Goal: Task Accomplishment & Management: Manage account settings

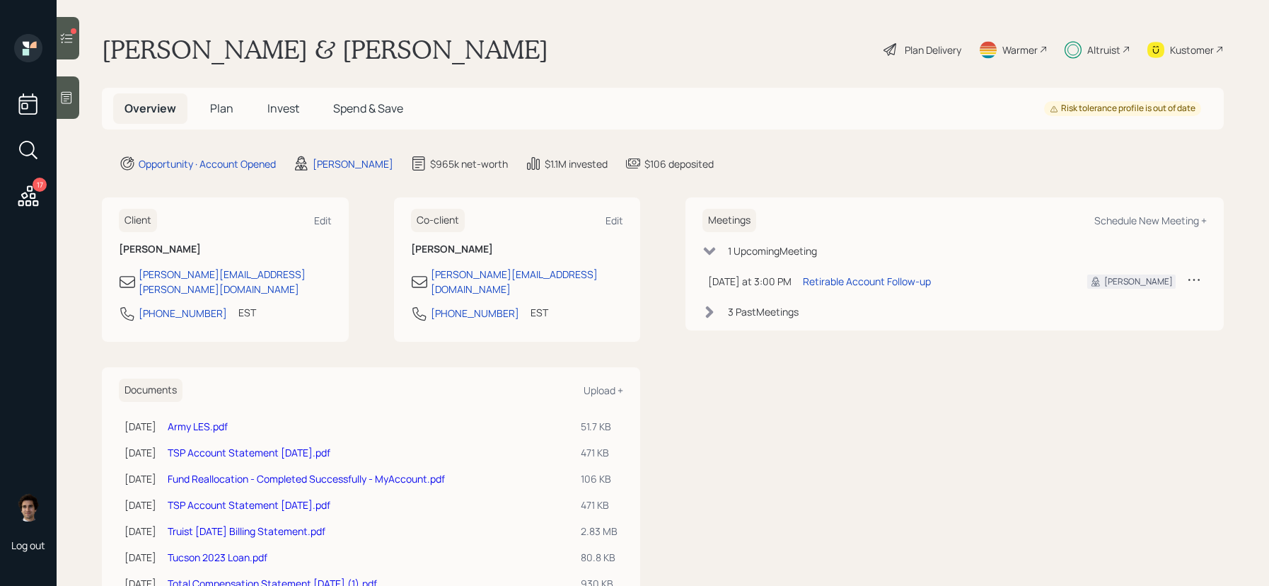
click at [223, 104] on span "Plan" at bounding box center [221, 108] width 23 height 16
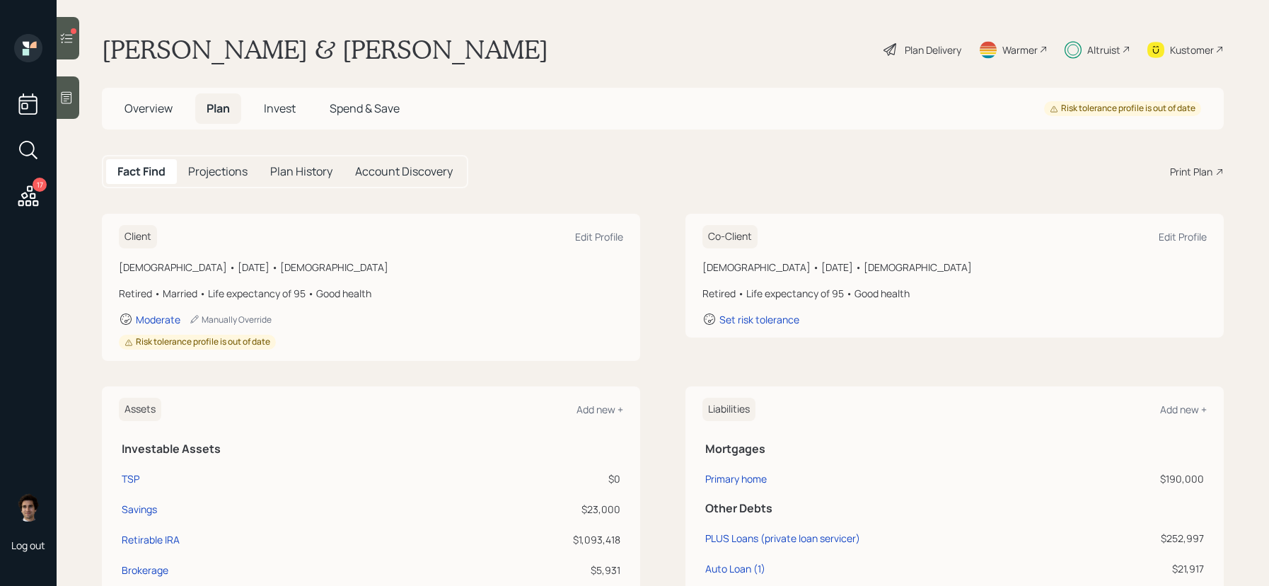
click at [948, 41] on div "Plan Delivery" at bounding box center [922, 49] width 81 height 31
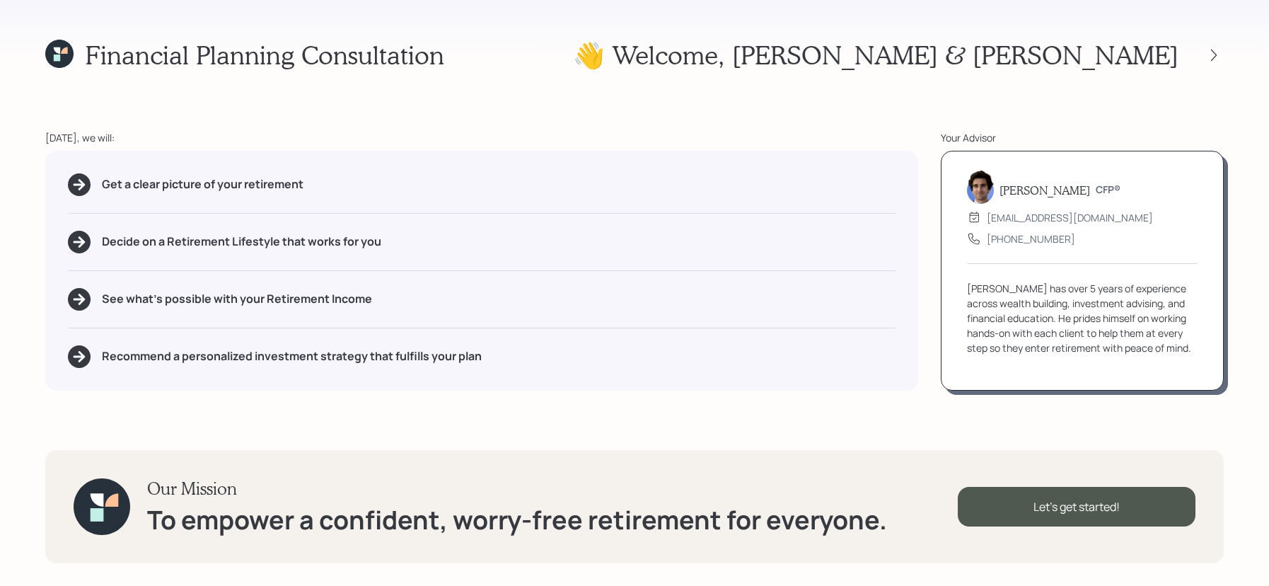
drag, startPoint x: 1235, startPoint y: 54, endPoint x: 1180, endPoint y: 44, distance: 56.0
click at [1235, 54] on div "Financial Planning Consultation 👋 Welcome , Kevin & Tammy Today, we will: Get a…" at bounding box center [634, 293] width 1269 height 586
click at [1173, 50] on h1 "👋 Welcome , Kevin & Tammy" at bounding box center [875, 55] width 605 height 30
click at [1205, 47] on div at bounding box center [1200, 55] width 45 height 20
click at [1221, 54] on div at bounding box center [1214, 55] width 20 height 20
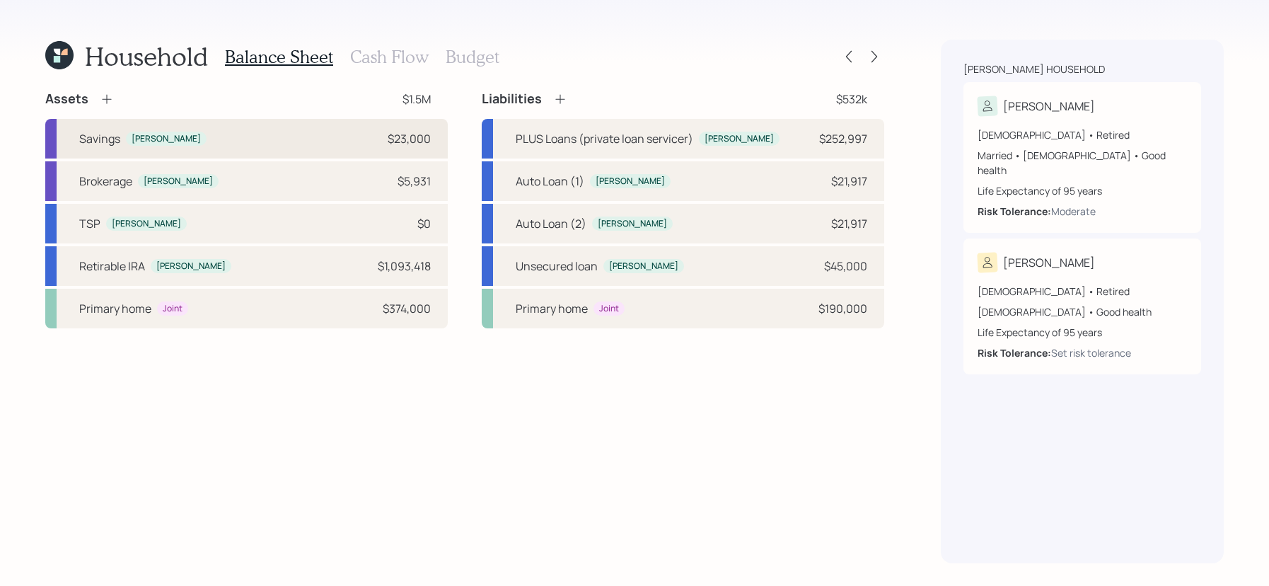
click at [350, 127] on div "Savings Kevin $23,000" at bounding box center [246, 139] width 402 height 40
select select "emergency_fund"
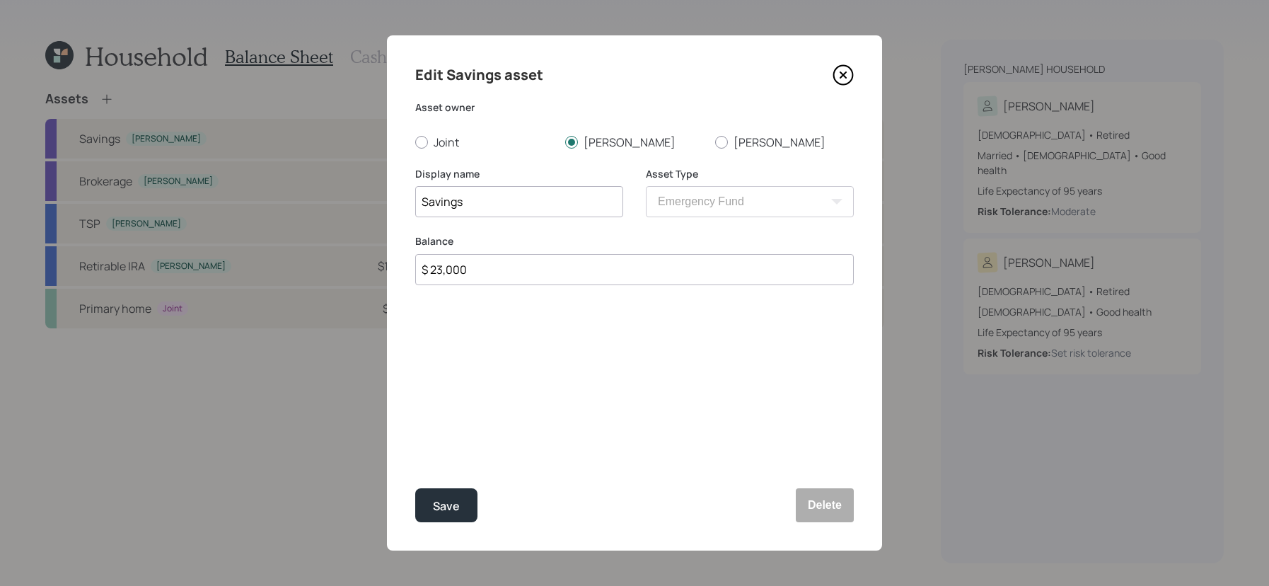
click at [836, 83] on icon at bounding box center [842, 74] width 21 height 21
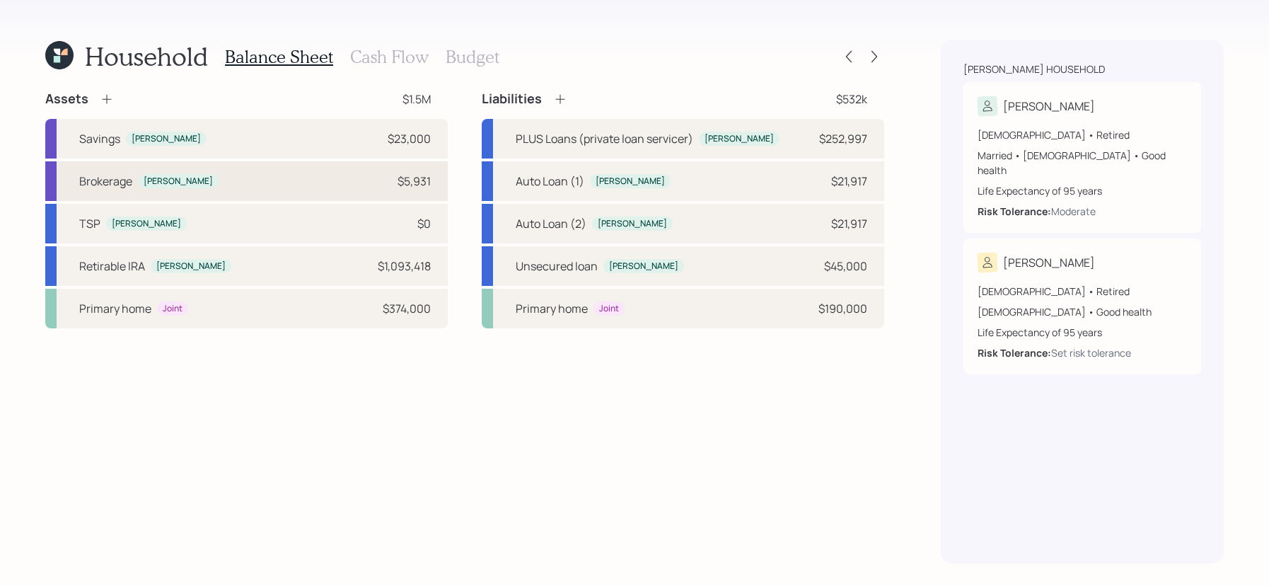
click at [275, 187] on div "Brokerage Kevin $5,931" at bounding box center [246, 181] width 402 height 40
select select "emergency_fund"
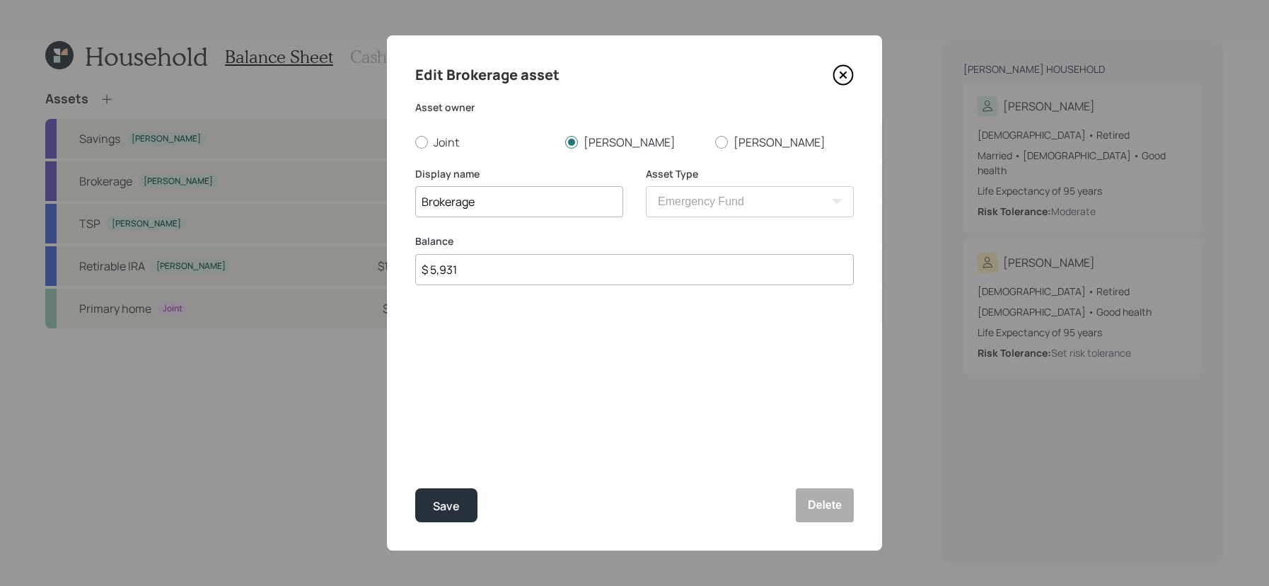
click at [846, 81] on icon at bounding box center [842, 74] width 21 height 21
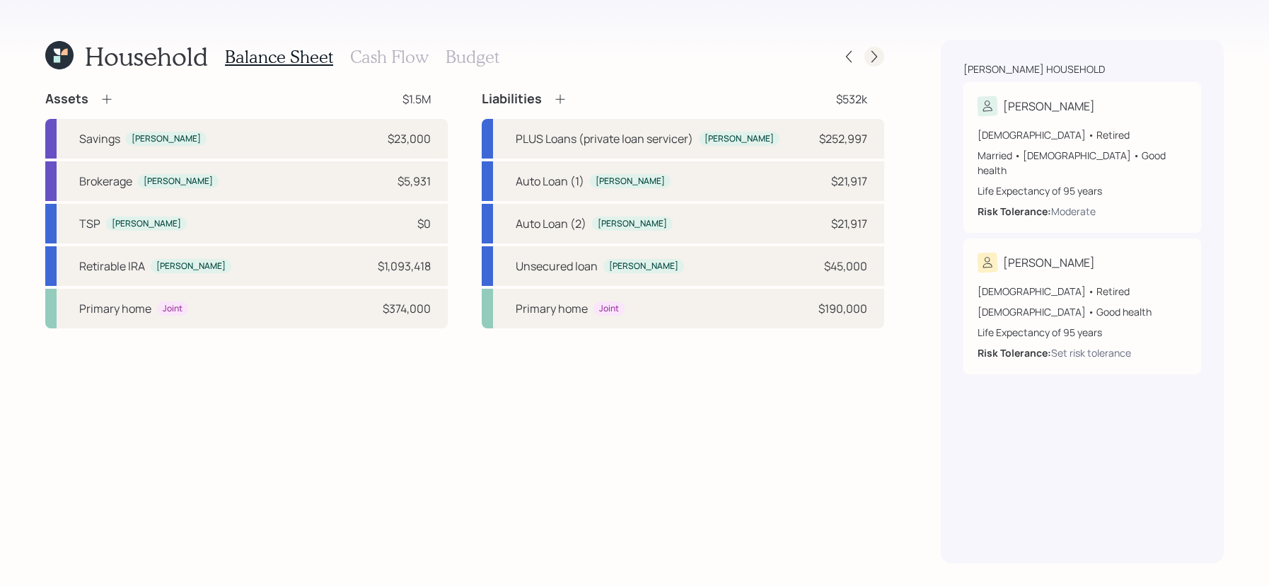
click at [867, 52] on icon at bounding box center [874, 57] width 14 height 14
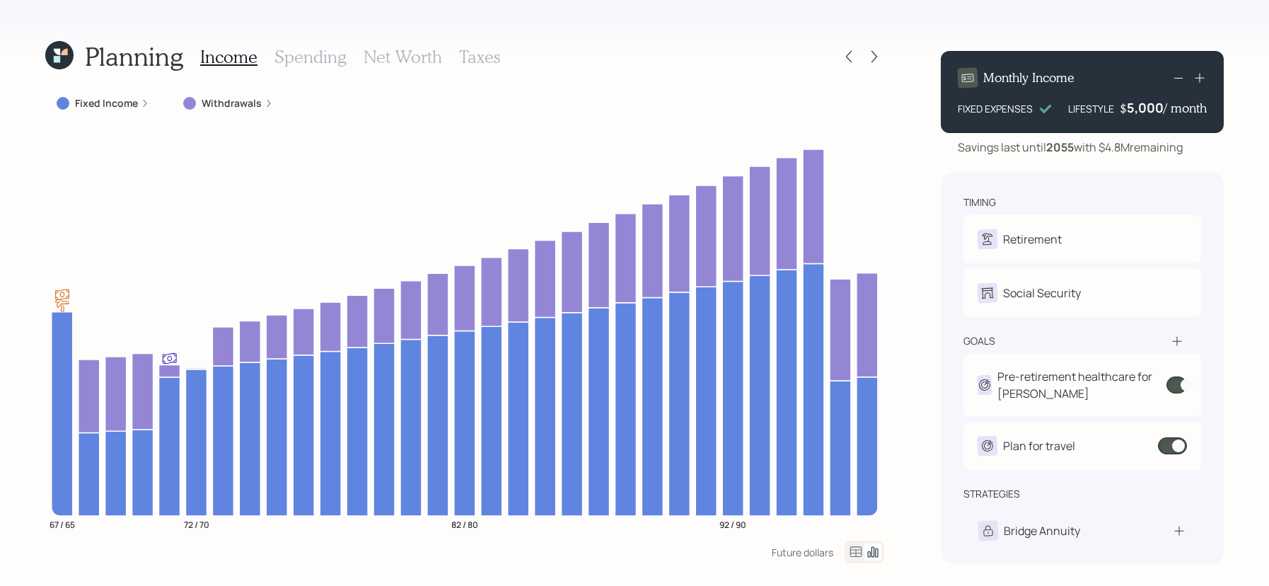
click at [341, 68] on div "Income Spending Net Worth Taxes" at bounding box center [350, 57] width 300 height 34
click at [338, 61] on h3 "Spending" at bounding box center [310, 57] width 72 height 21
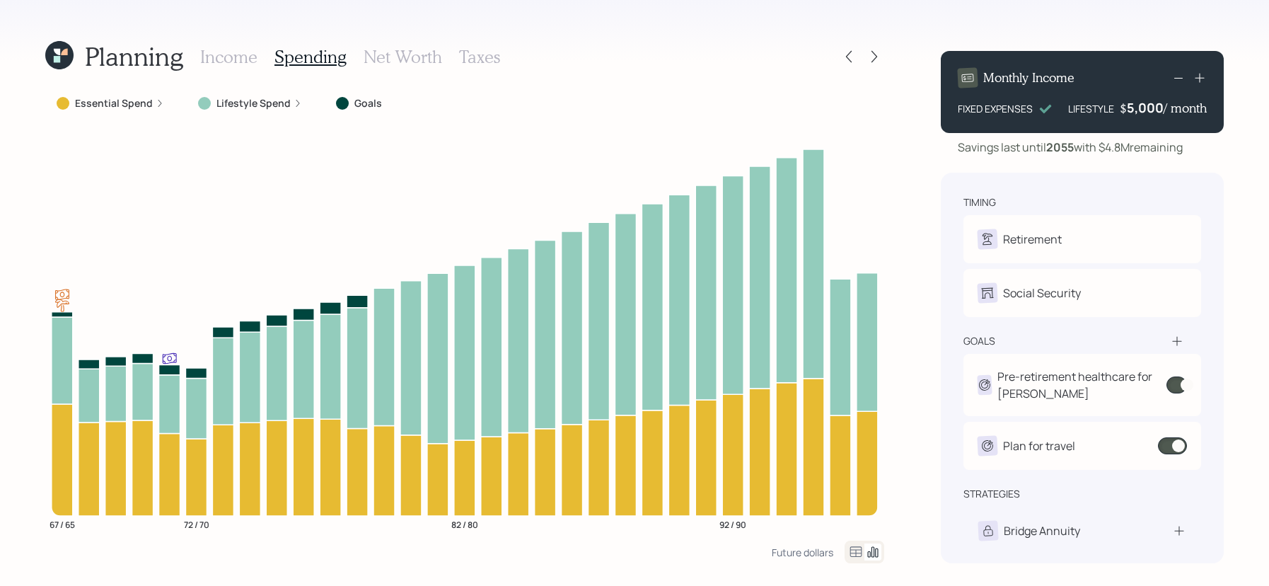
click at [854, 547] on icon at bounding box center [855, 551] width 17 height 17
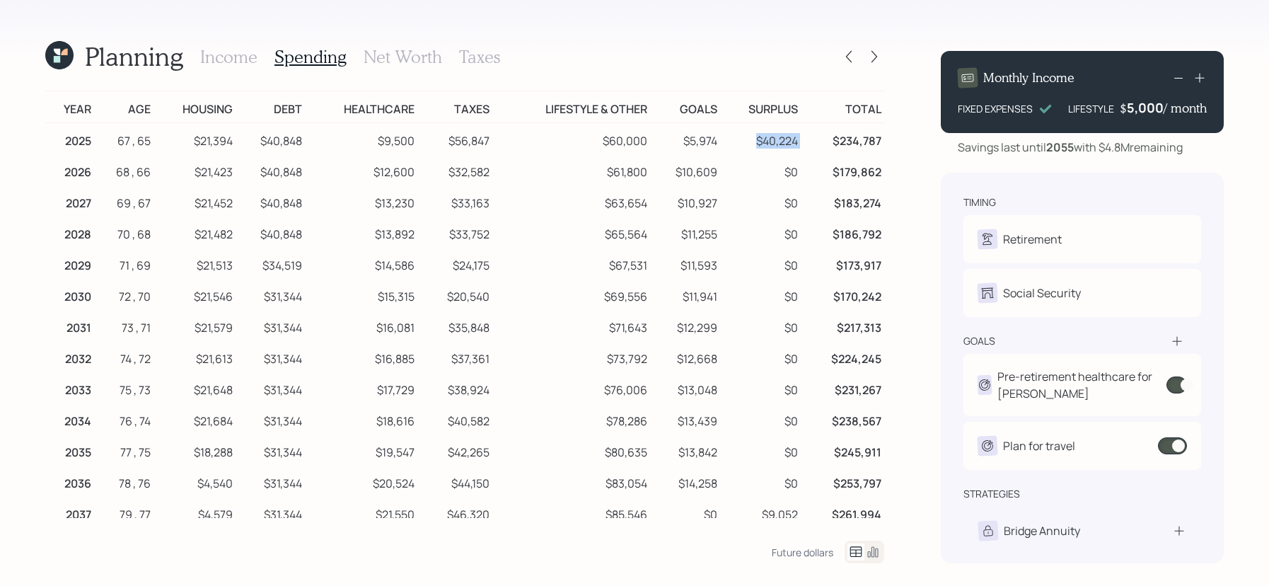
drag, startPoint x: 813, startPoint y: 129, endPoint x: 721, endPoint y: 139, distance: 93.2
click at [721, 139] on tr "2025 67 , 65 $21,394 $40,848 $9,500 $56,847 $60,000 $5,974 $40,224 $234,787" at bounding box center [464, 139] width 839 height 32
click at [260, 60] on div "Income Spending Net Worth Taxes" at bounding box center [350, 57] width 300 height 34
click at [251, 60] on h3 "Income" at bounding box center [228, 57] width 57 height 21
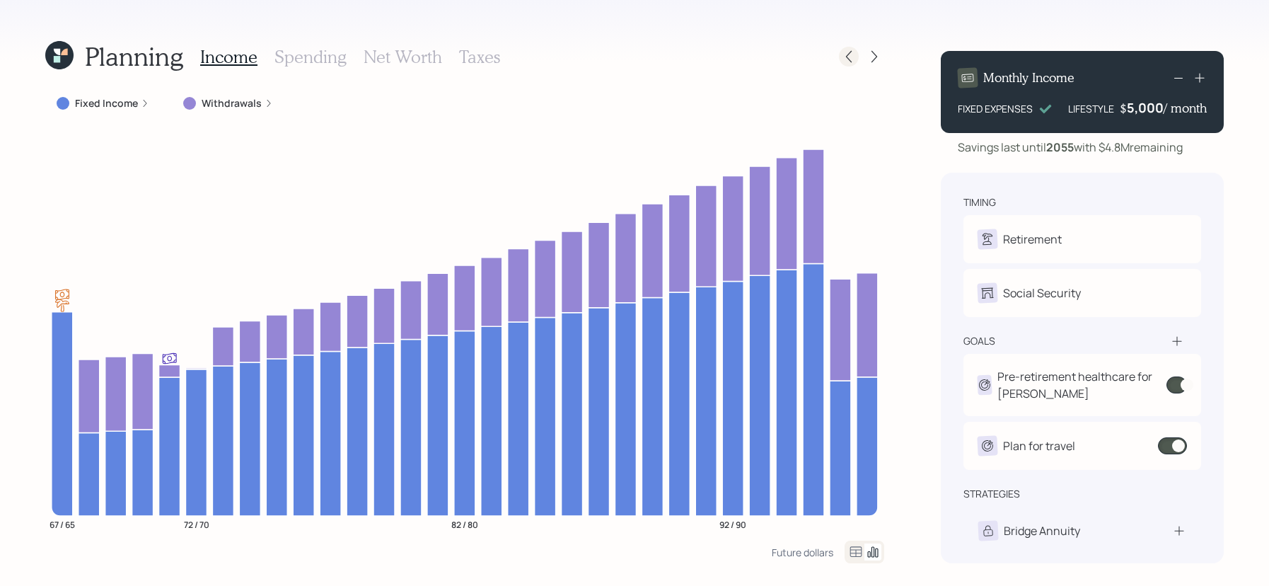
click at [852, 53] on icon at bounding box center [849, 57] width 14 height 14
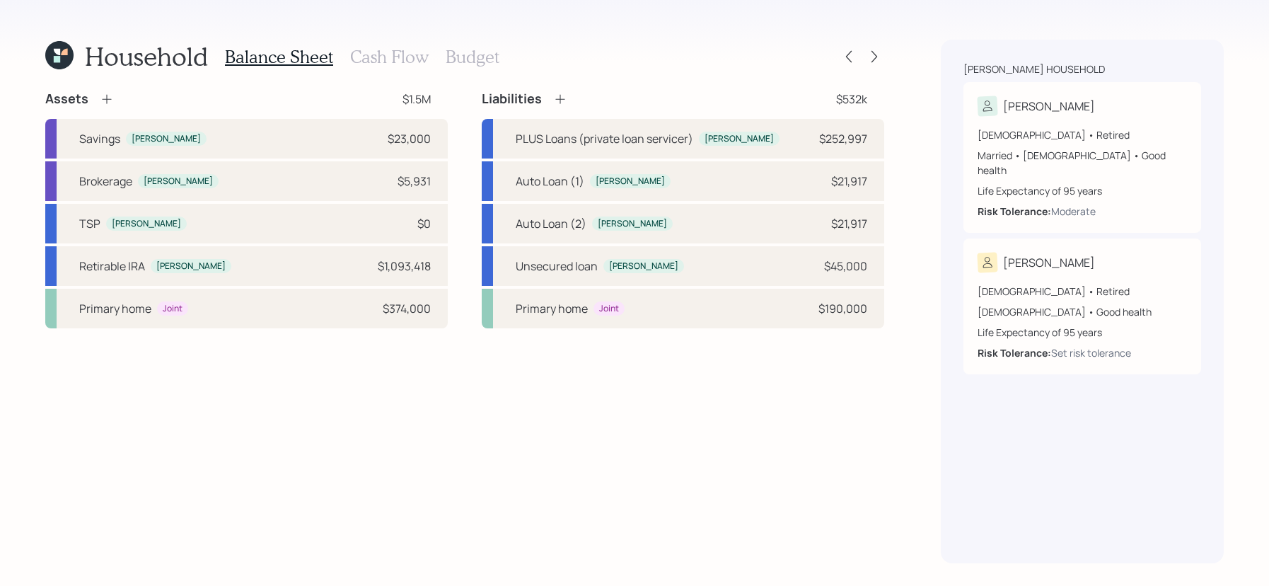
click at [371, 59] on h3 "Cash Flow" at bounding box center [389, 57] width 78 height 21
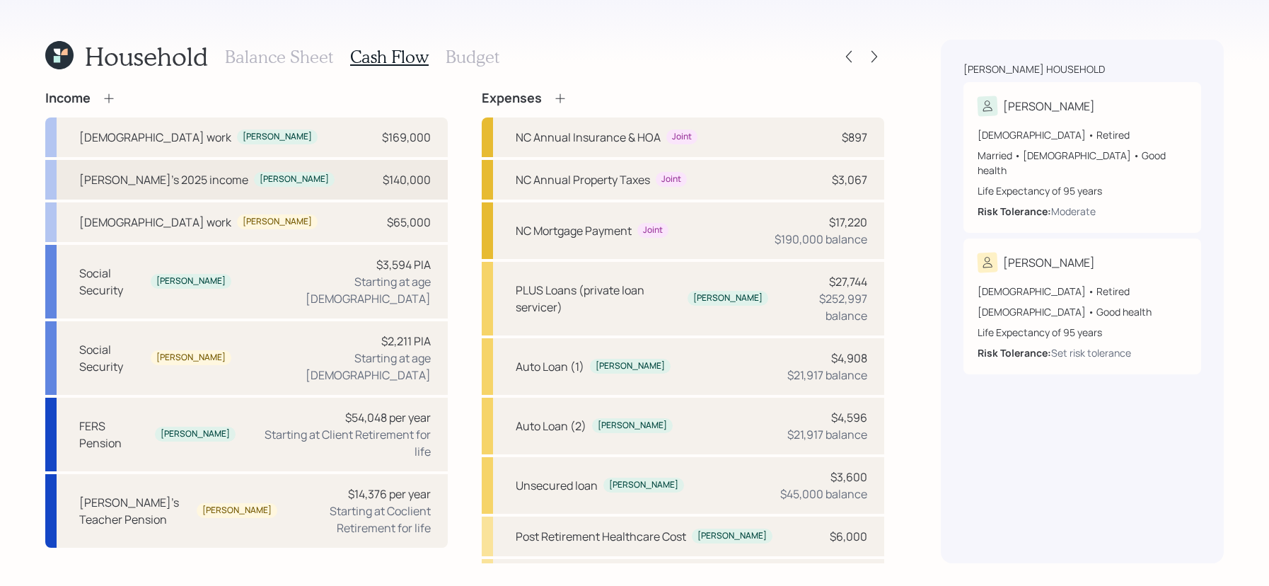
click at [301, 165] on div "Kevin's 2025 income Kevin $140,000" at bounding box center [246, 180] width 402 height 40
select select "other"
select select "earned"
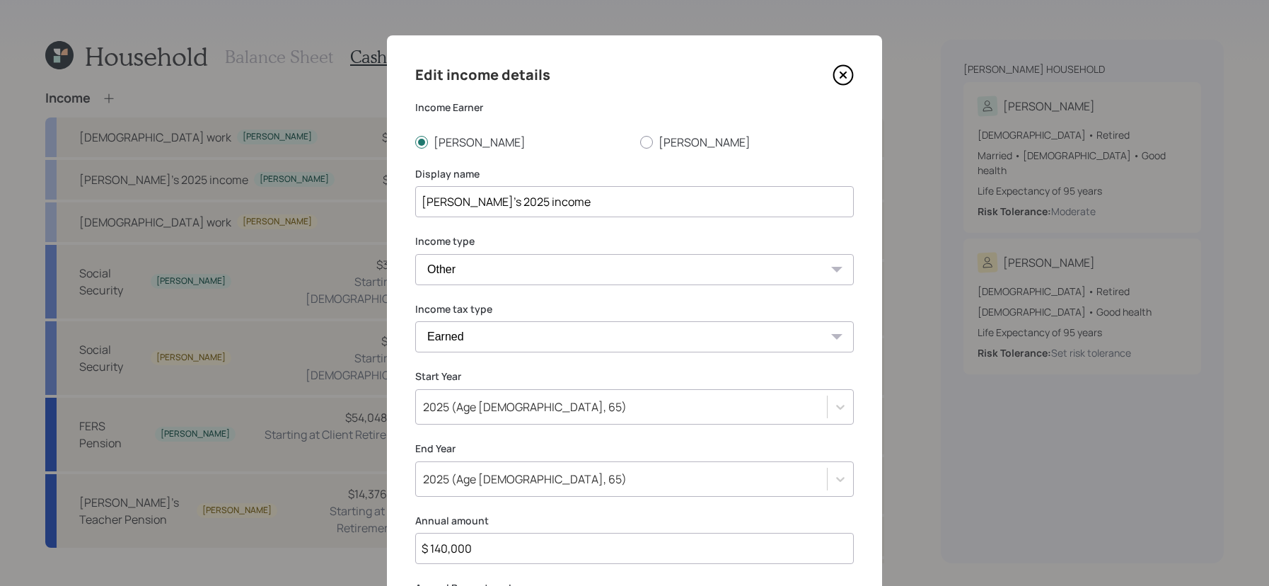
click at [849, 84] on icon at bounding box center [842, 74] width 21 height 21
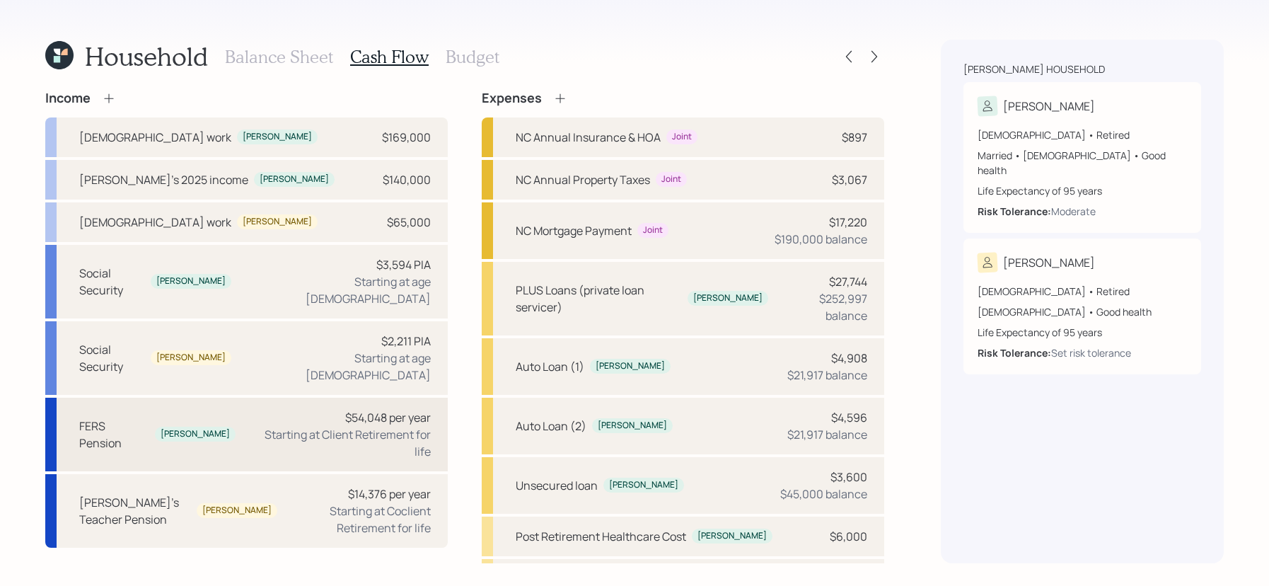
click at [267, 426] on div "Starting at Client Retirement for life" at bounding box center [339, 443] width 184 height 34
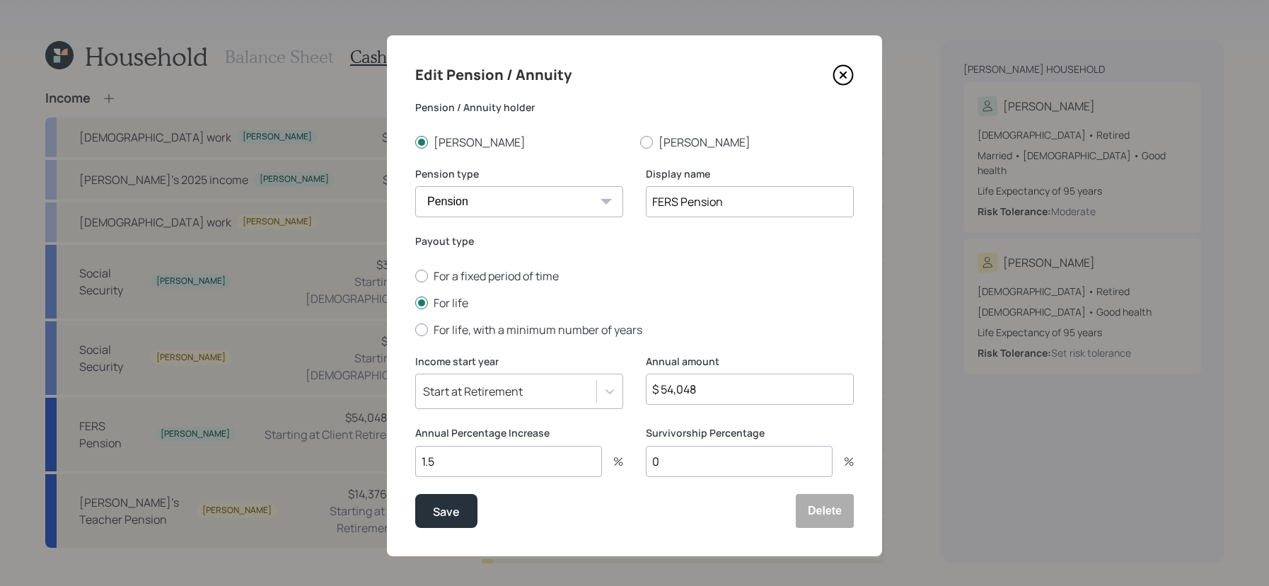
click at [837, 81] on icon at bounding box center [842, 74] width 21 height 21
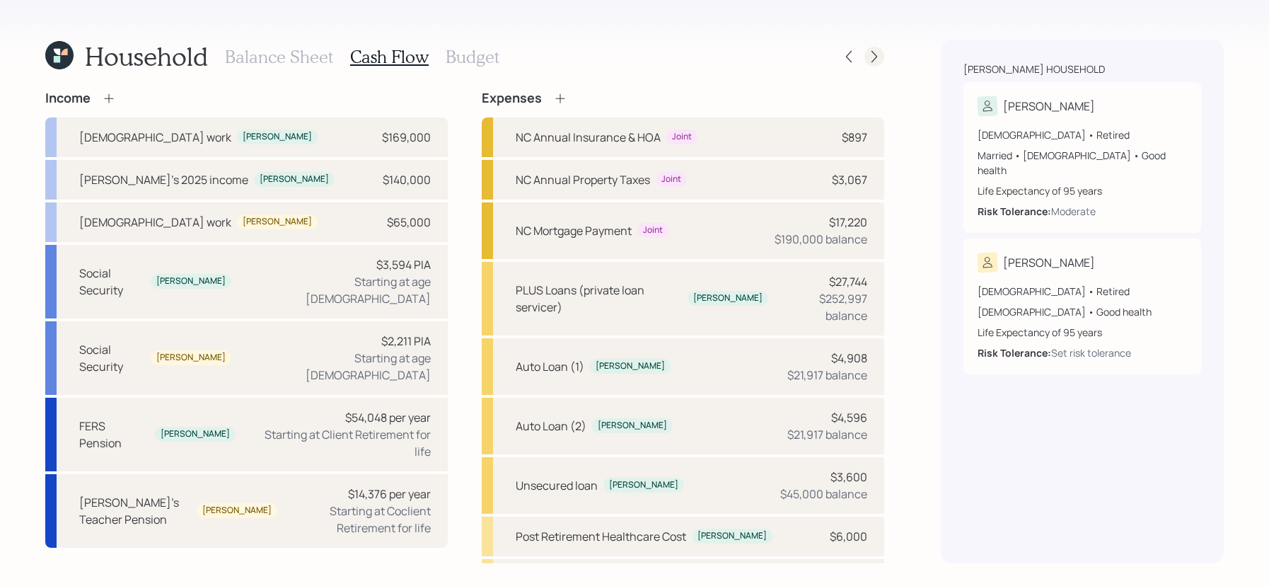
click at [869, 59] on icon at bounding box center [874, 57] width 14 height 14
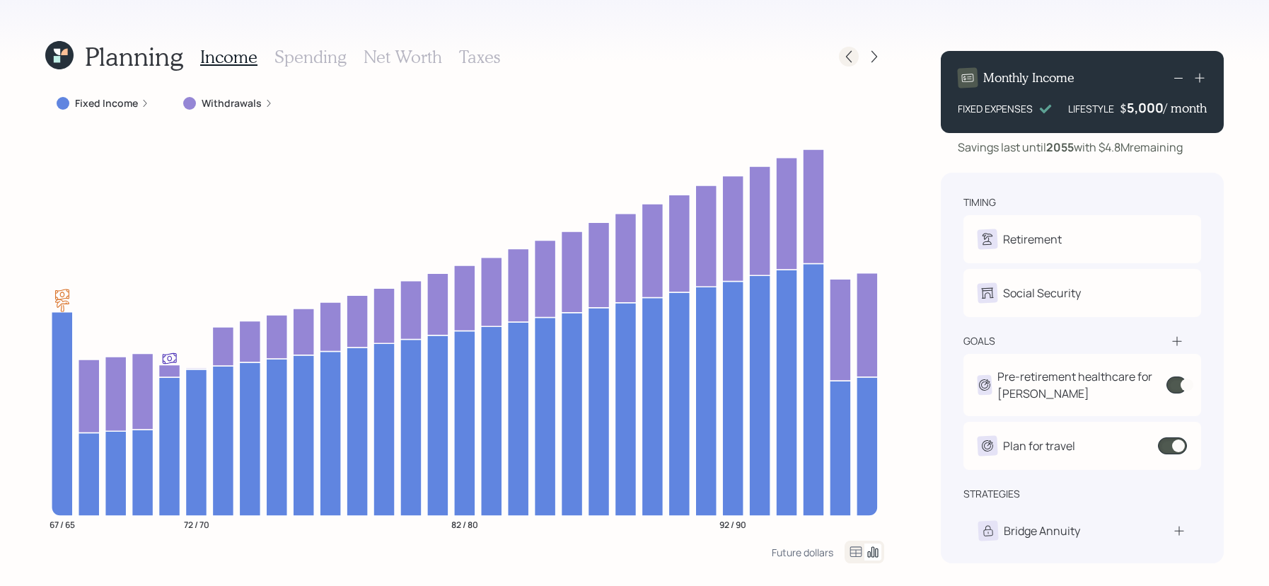
click at [842, 48] on div at bounding box center [849, 57] width 20 height 20
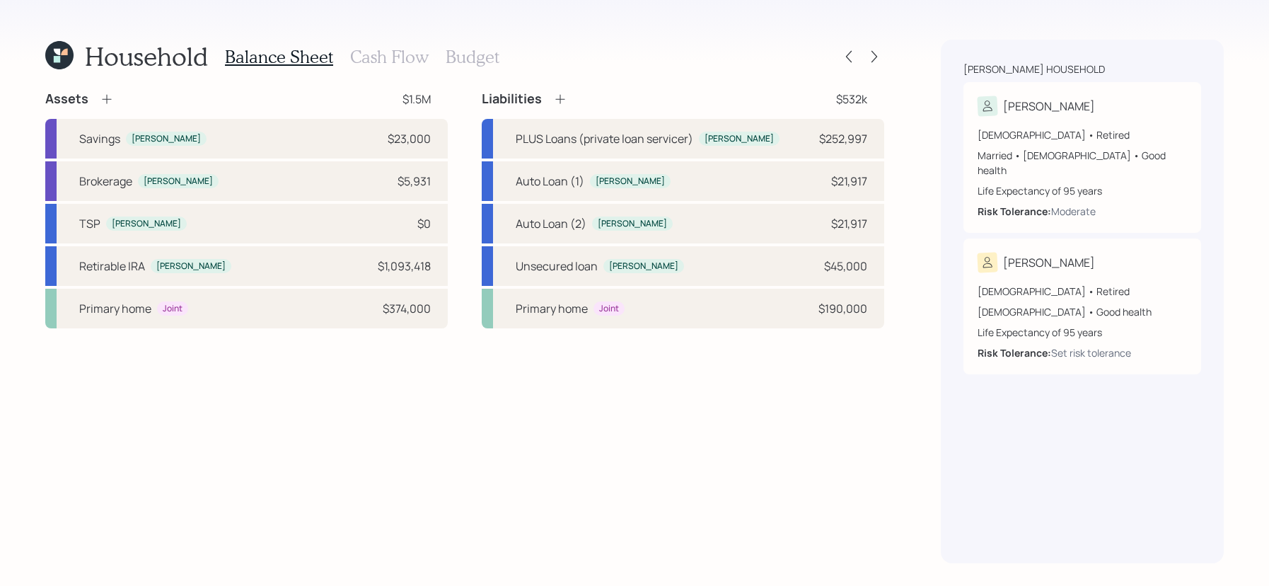
click at [380, 47] on h3 "Cash Flow" at bounding box center [389, 57] width 78 height 21
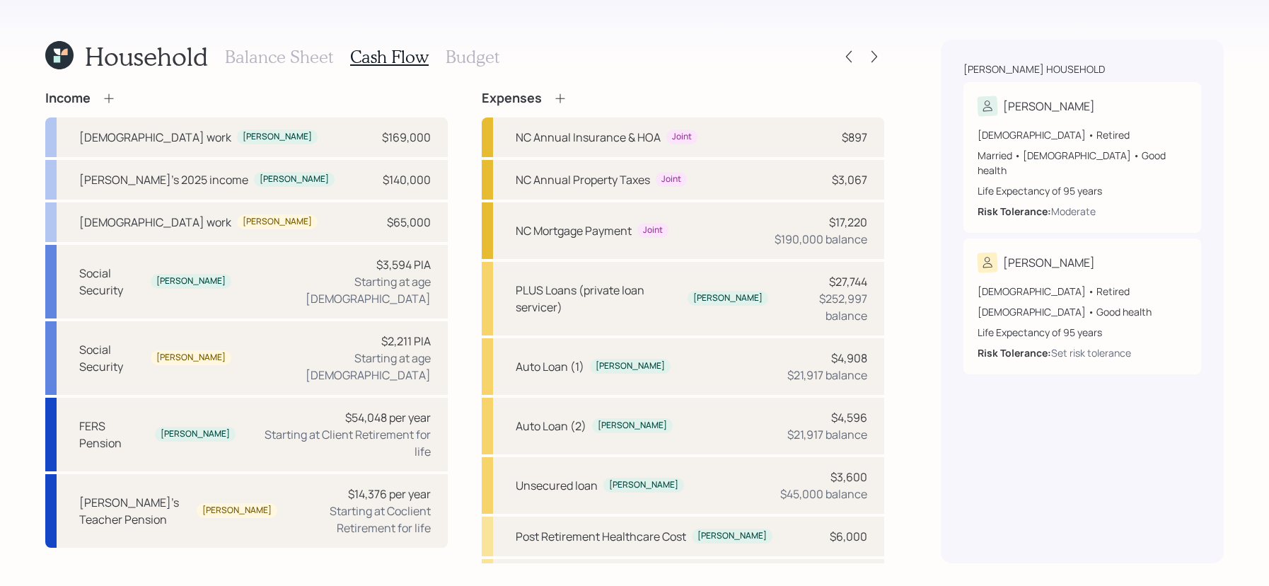
click at [484, 61] on h3 "Budget" at bounding box center [473, 57] width 54 height 21
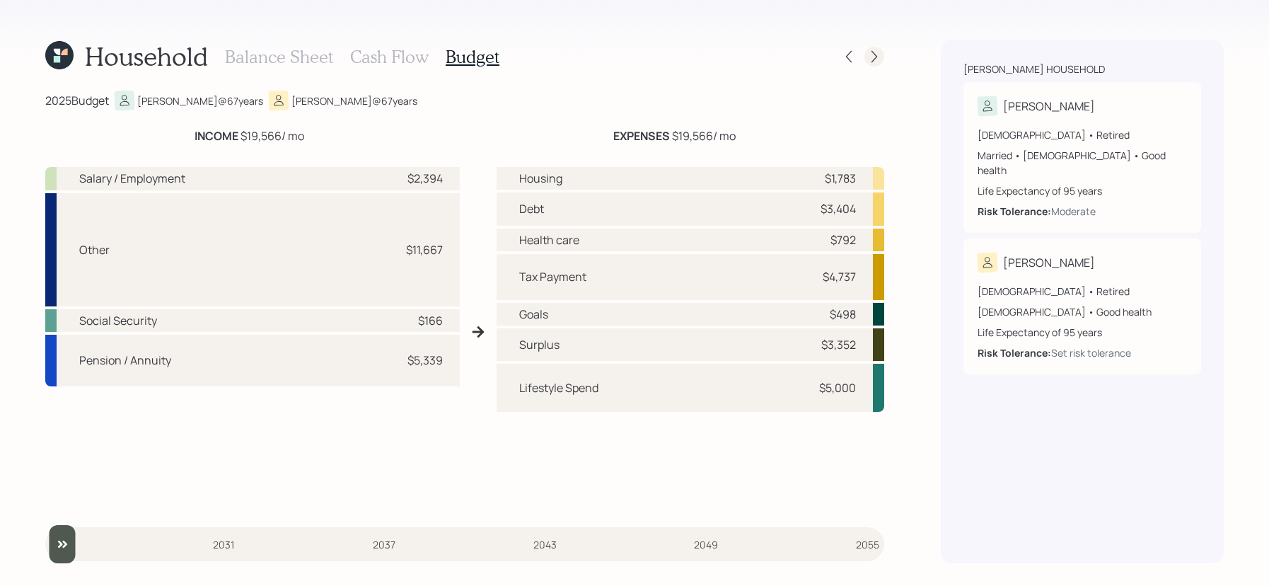
click at [866, 62] on div at bounding box center [874, 57] width 20 height 20
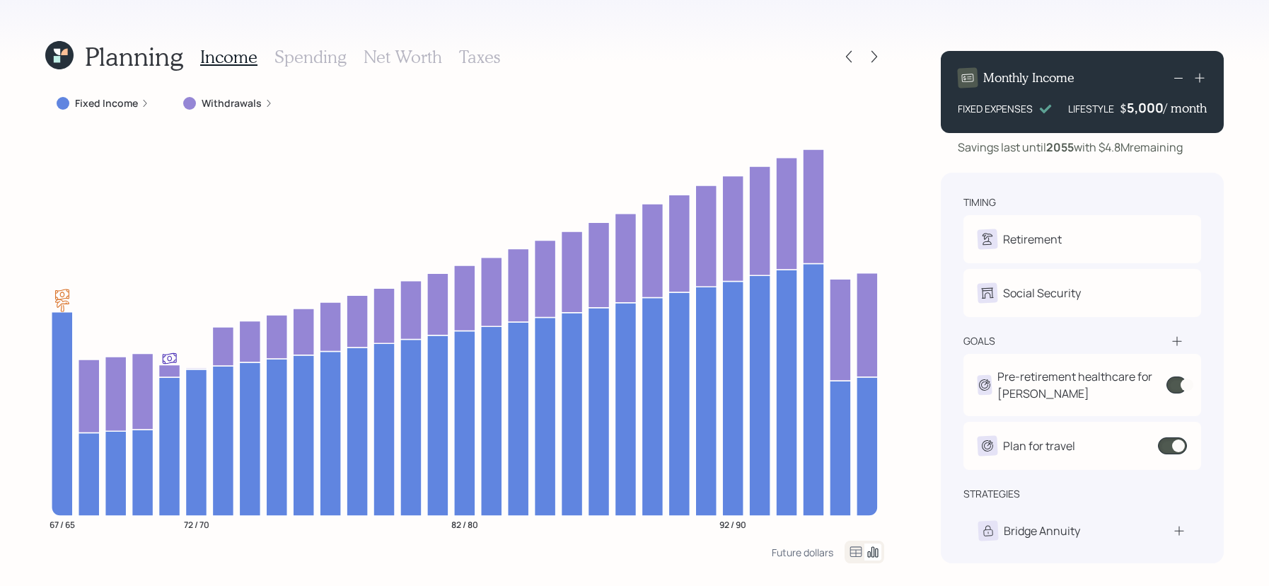
click at [326, 73] on div "Income Spending Net Worth Taxes" at bounding box center [350, 57] width 300 height 34
click at [328, 69] on div "Income Spending Net Worth Taxes" at bounding box center [350, 57] width 300 height 34
click at [328, 64] on h3 "Spending" at bounding box center [310, 57] width 72 height 21
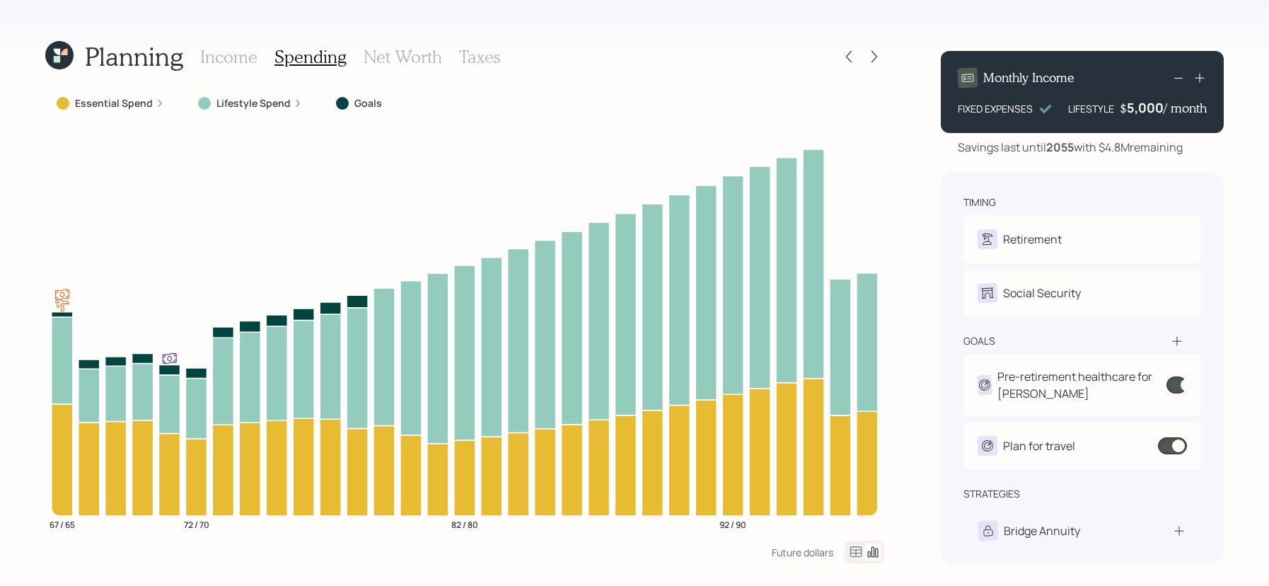
click at [850, 555] on icon at bounding box center [856, 551] width 12 height 11
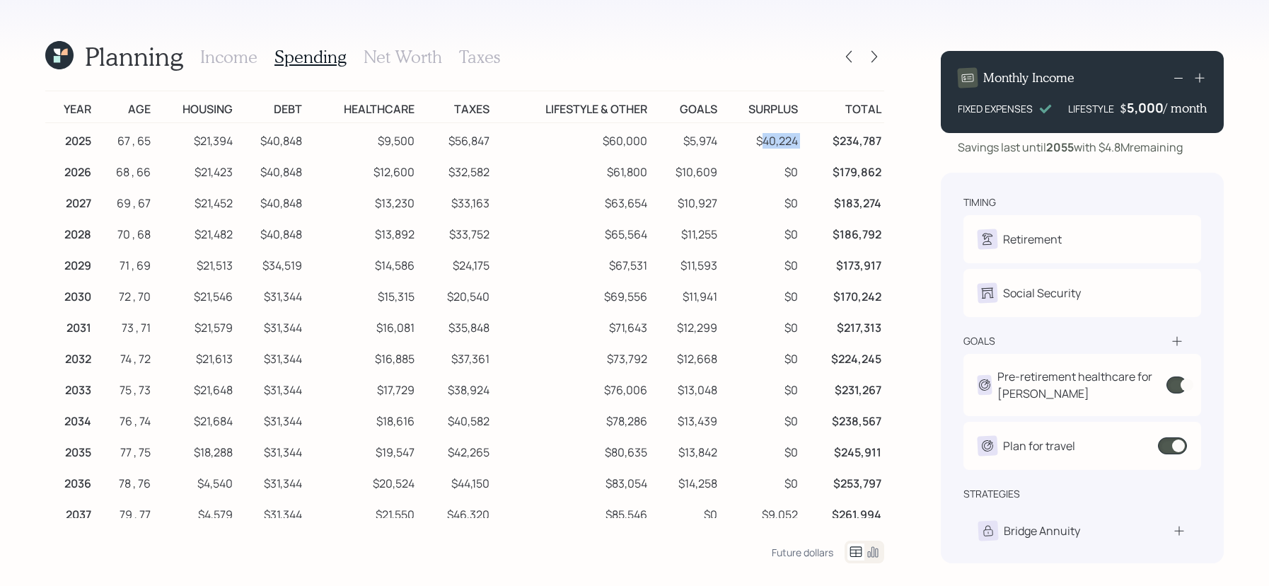
drag, startPoint x: 765, startPoint y: 134, endPoint x: 808, endPoint y: 140, distance: 42.8
click at [808, 140] on tr "2025 67 , 65 $21,394 $40,848 $9,500 $56,847 $60,000 $5,974 $40,224 $234,787" at bounding box center [464, 139] width 839 height 32
copy td "40,224"
click at [847, 66] on div at bounding box center [849, 57] width 20 height 20
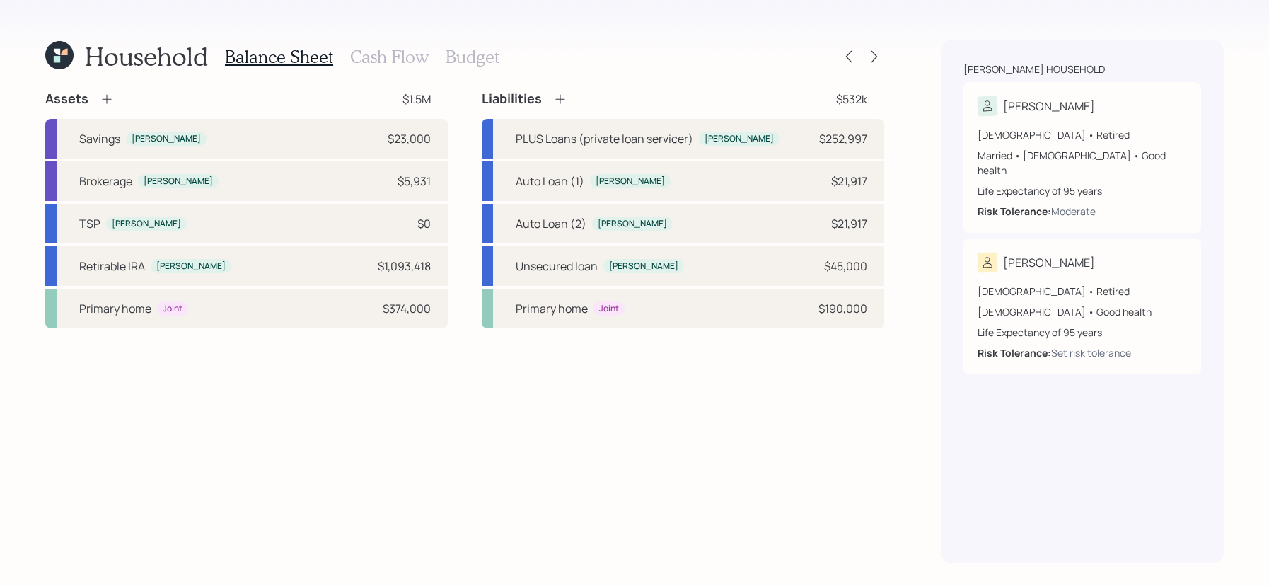
click at [382, 57] on h3 "Cash Flow" at bounding box center [389, 57] width 78 height 21
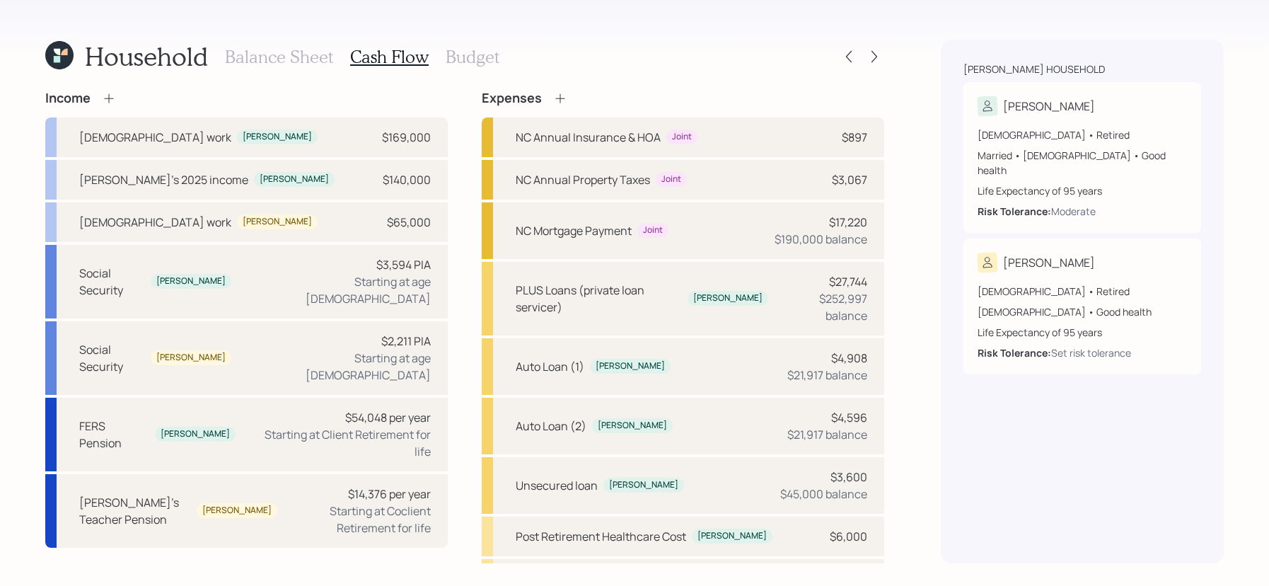
click at [107, 98] on icon at bounding box center [109, 98] width 14 height 14
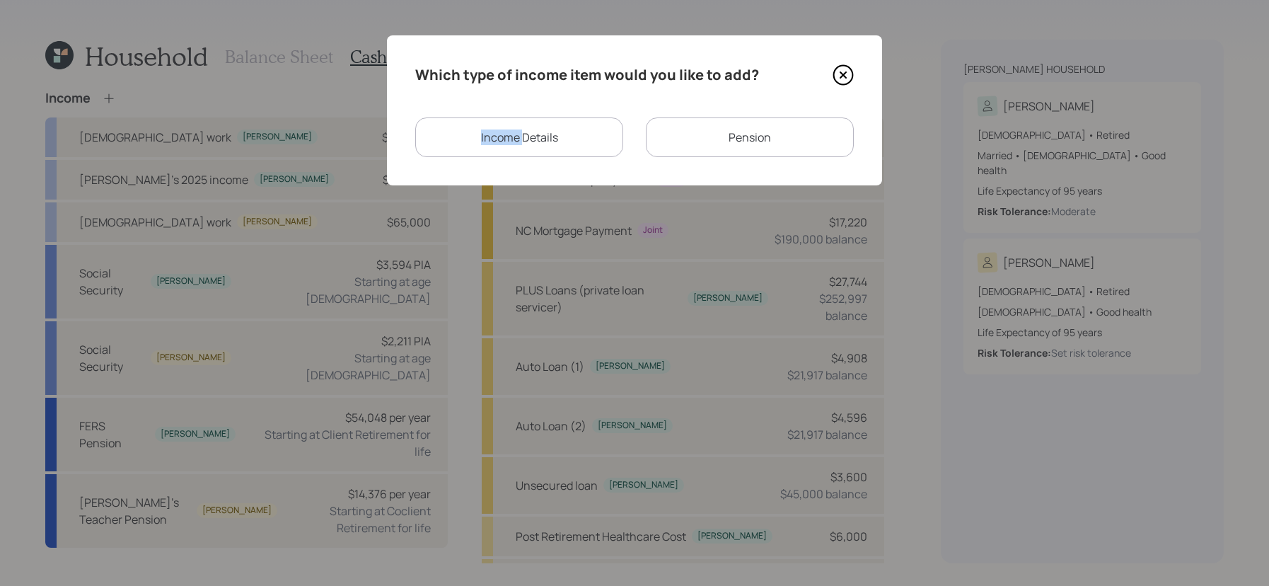
drag, startPoint x: 524, startPoint y: 138, endPoint x: 253, endPoint y: 112, distance: 272.0
click at [253, 112] on div "Which type of income item would you like to add? Income Details Pension" at bounding box center [634, 293] width 1269 height 586
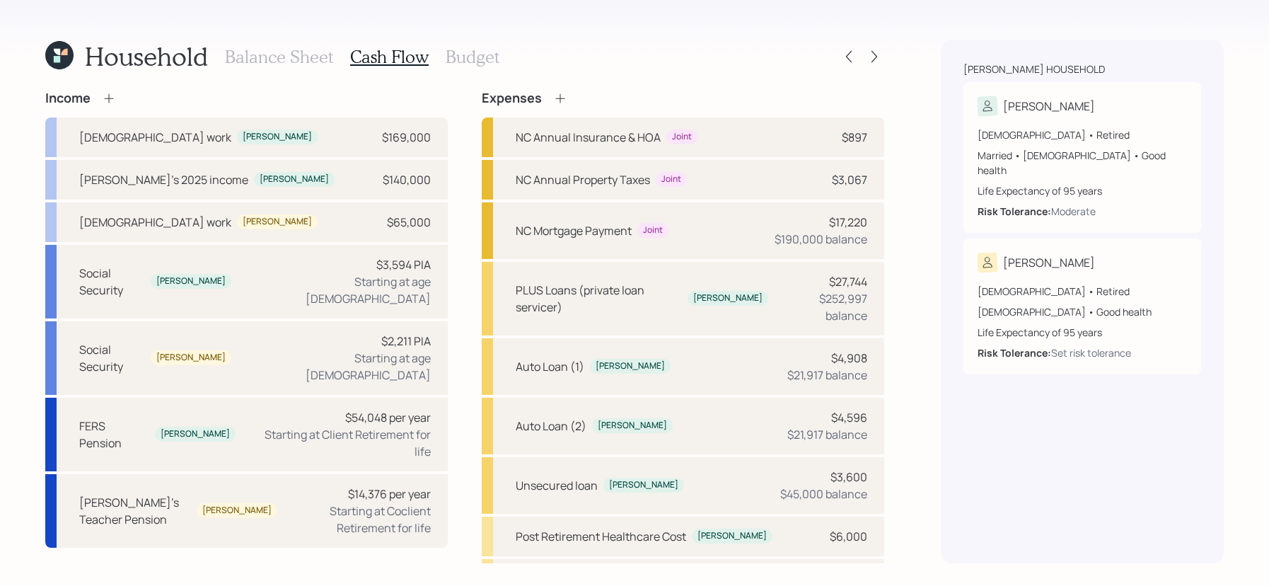
click at [561, 99] on icon at bounding box center [560, 98] width 14 height 14
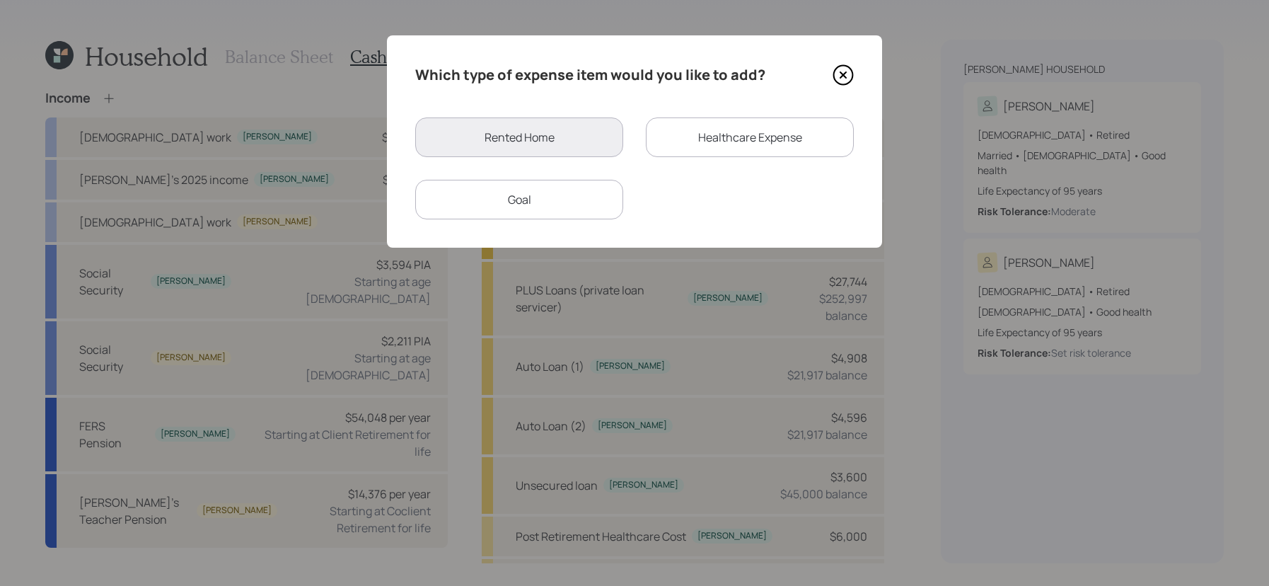
click at [552, 216] on div "Goal" at bounding box center [519, 200] width 208 height 40
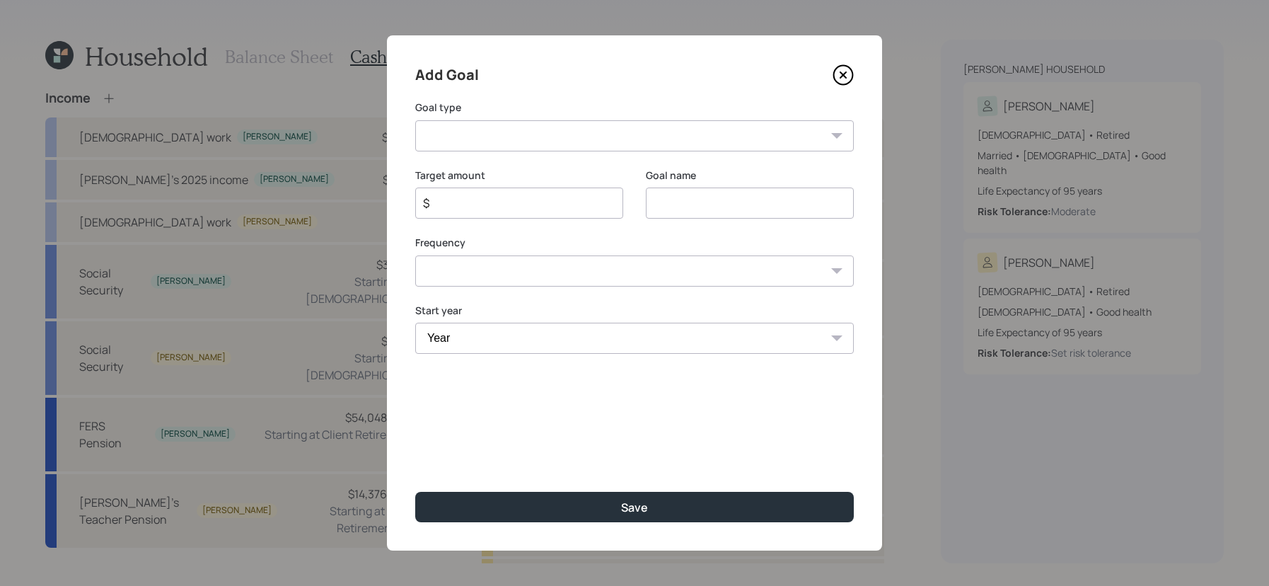
click at [660, 136] on select "Create an emergency fund Donate to charity Purchase a home Make a purchase Supp…" at bounding box center [634, 135] width 438 height 31
select select "other"
click at [415, 120] on select "Create an emergency fund Donate to charity Purchase a home Make a purchase Supp…" at bounding box center [634, 135] width 438 height 31
type input "Other"
click at [542, 189] on div "$" at bounding box center [519, 202] width 208 height 31
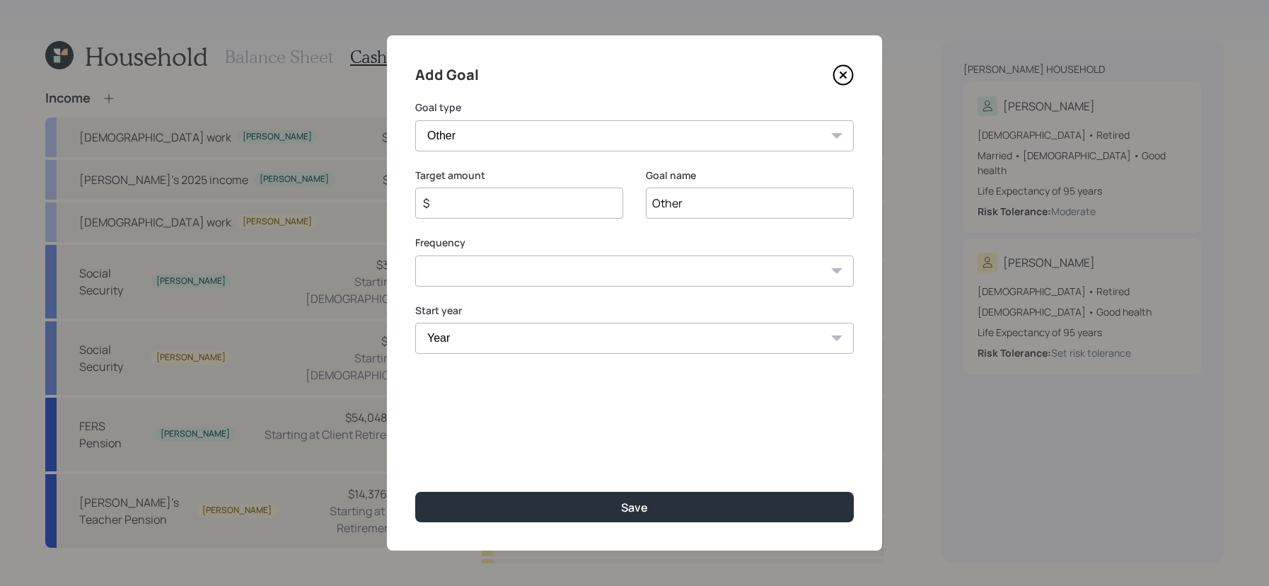
click at [542, 202] on input "$" at bounding box center [513, 202] width 184 height 17
paste input "40,224"
click at [446, 199] on input "$ 40,224" at bounding box center [513, 202] width 184 height 17
type input "$ 55,224"
click at [683, 196] on input "Other" at bounding box center [750, 202] width 208 height 31
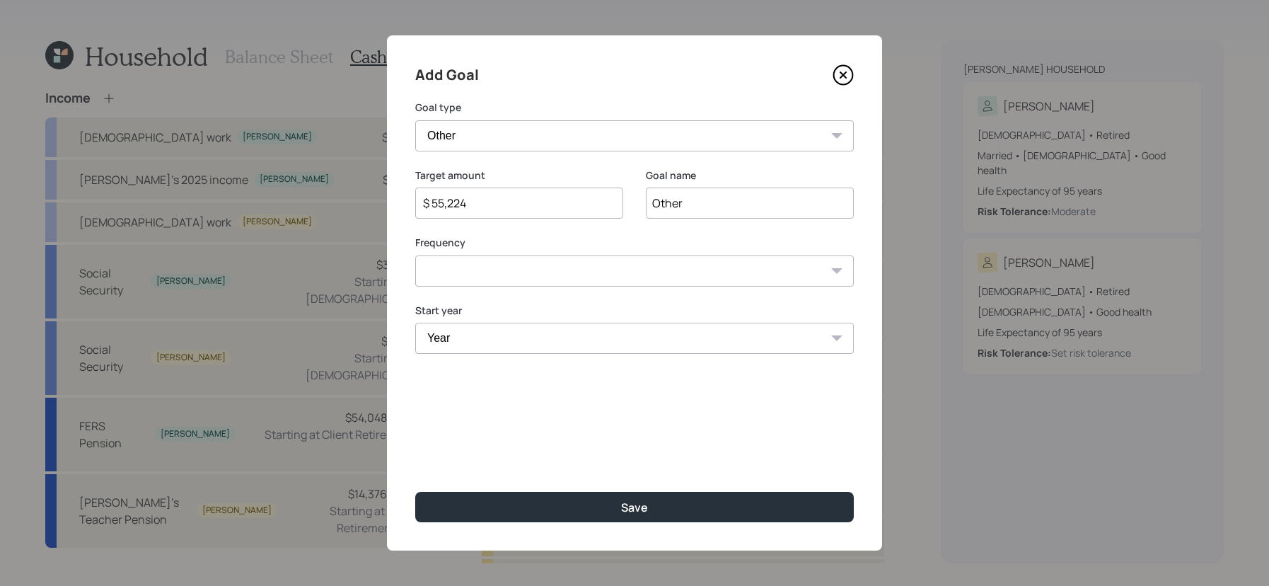
click at [683, 197] on input "Other" at bounding box center [750, 202] width 208 height 31
click at [579, 262] on select "One time Every 1 year Every 2 years Every 3 years Every 4 years Every 5 years E…" at bounding box center [634, 270] width 438 height 31
select select "0"
click at [415, 255] on select "One time Every 1 year Every 2 years Every 3 years Every 4 years Every 5 years E…" at bounding box center [634, 270] width 438 height 31
click at [576, 356] on div "Year Year 2025 2026 2027 2028 2029 2030 2031 2032 2033 2034 2035 2036 2037 2038…" at bounding box center [634, 337] width 438 height 68
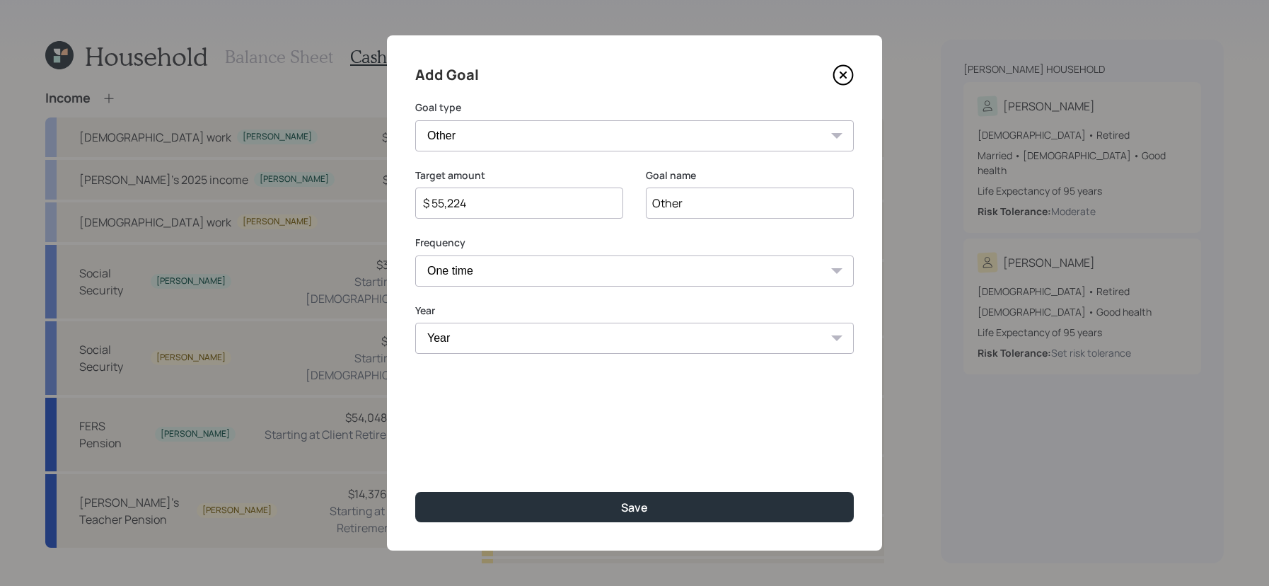
click at [576, 333] on select "Year 2025 2026 2027 2028 2029 2030 2031 2032 2033 2034 2035 2036 2037 2038 2039…" at bounding box center [634, 337] width 438 height 31
select select "2025"
click at [415, 322] on select "Year 2025 2026 2027 2028 2029 2030 2031 2032 2033 2034 2035 2036 2037 2038 2039…" at bounding box center [634, 337] width 438 height 31
click at [663, 211] on input "Other" at bounding box center [750, 202] width 208 height 31
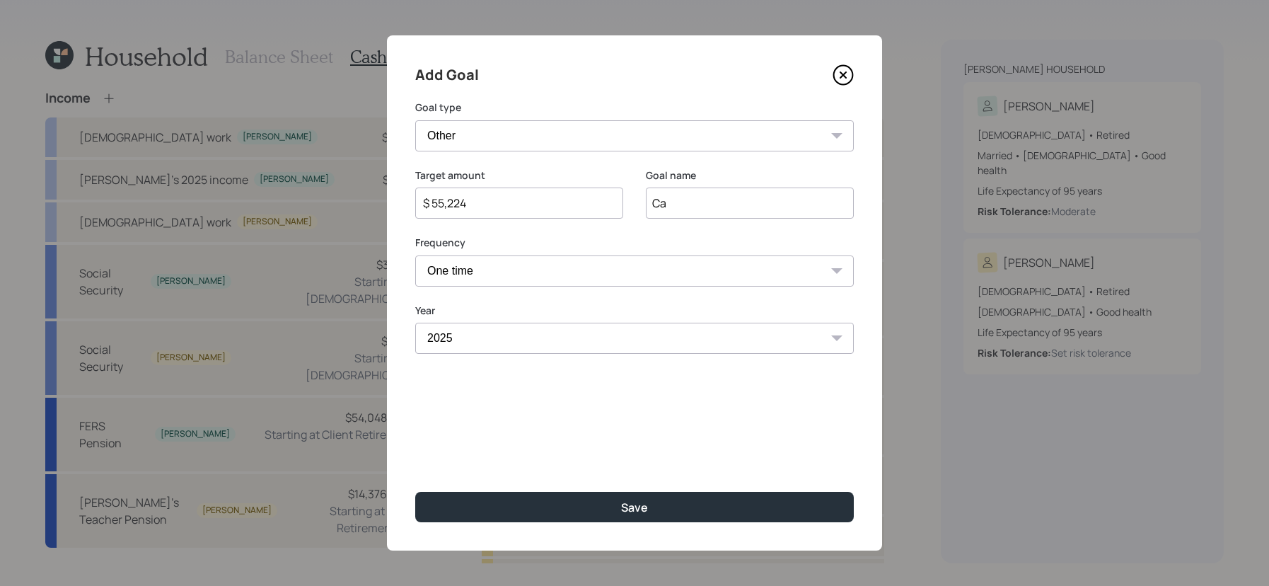
type input "C"
type input "2025 cash held for pension supplement"
click at [790, 219] on div "Goal name 2025 cash held for pension supplement" at bounding box center [750, 202] width 208 height 68
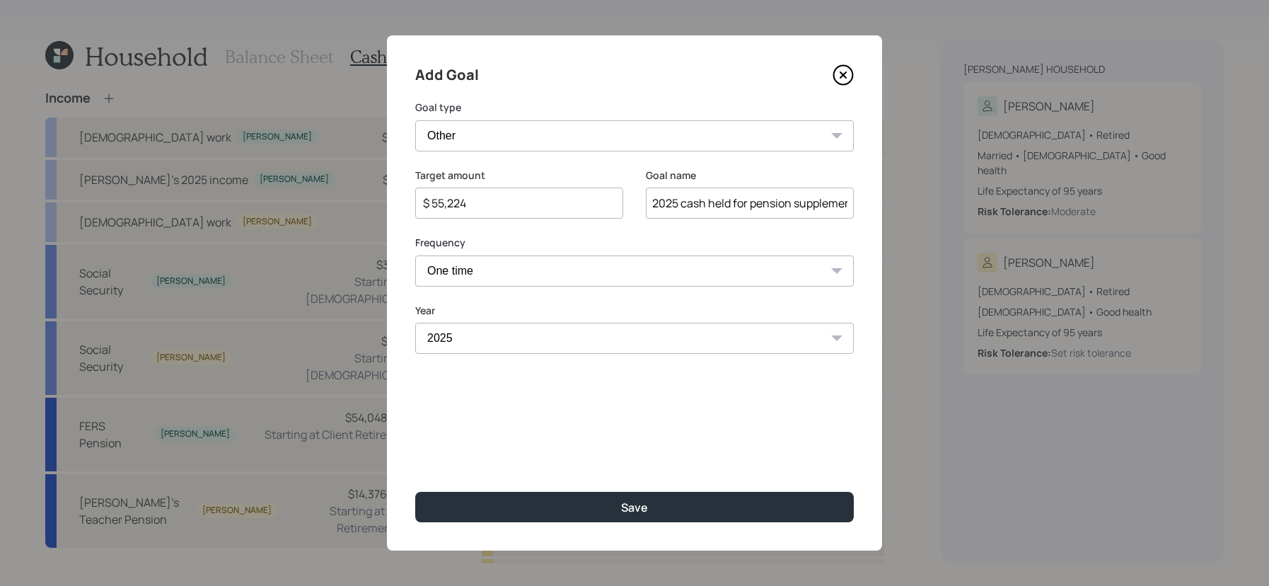
click at [574, 489] on div "Add Goal Goal type Create an emergency fund Donate to charity Purchase a home M…" at bounding box center [634, 292] width 495 height 515
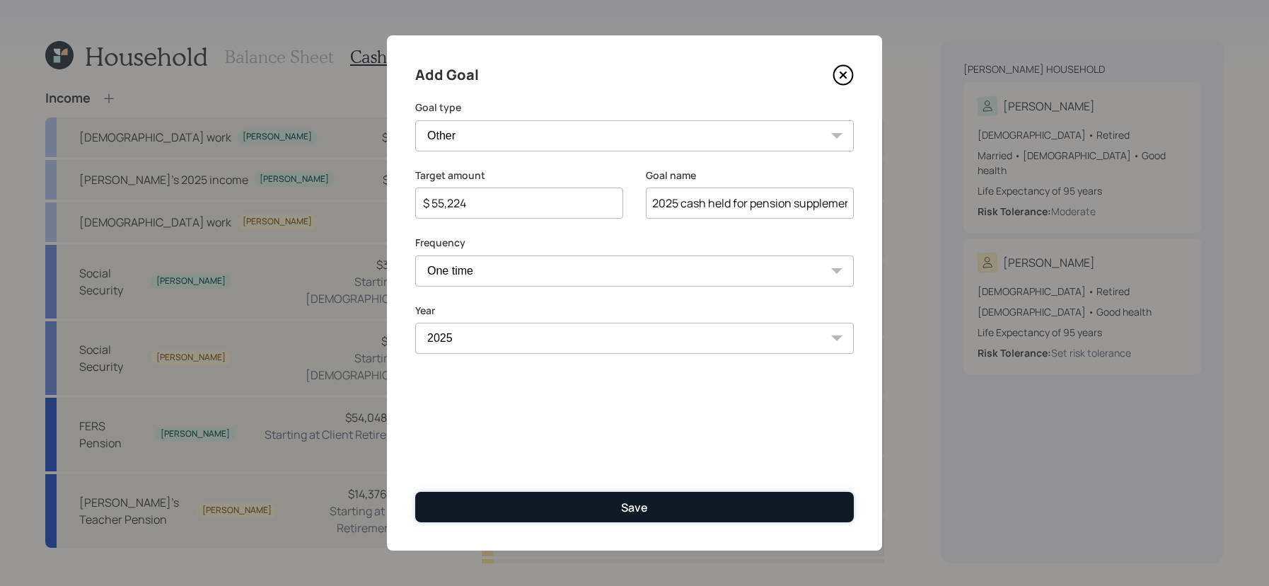
click at [574, 511] on button "Save" at bounding box center [634, 506] width 438 height 30
type input "$"
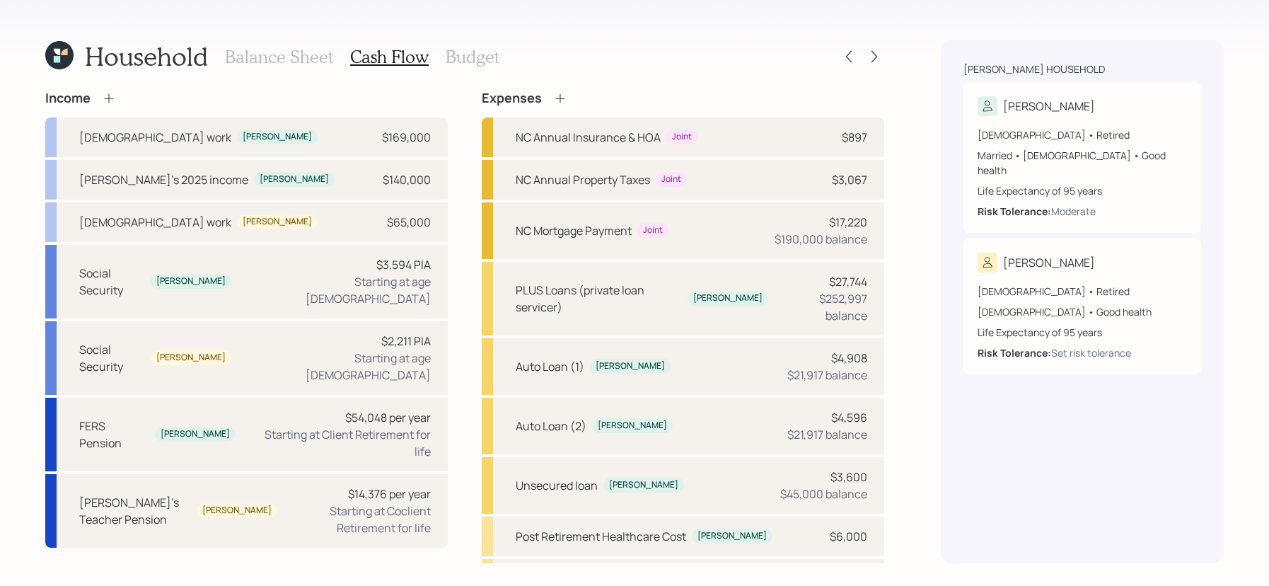
click at [57, 42] on icon at bounding box center [59, 55] width 28 height 28
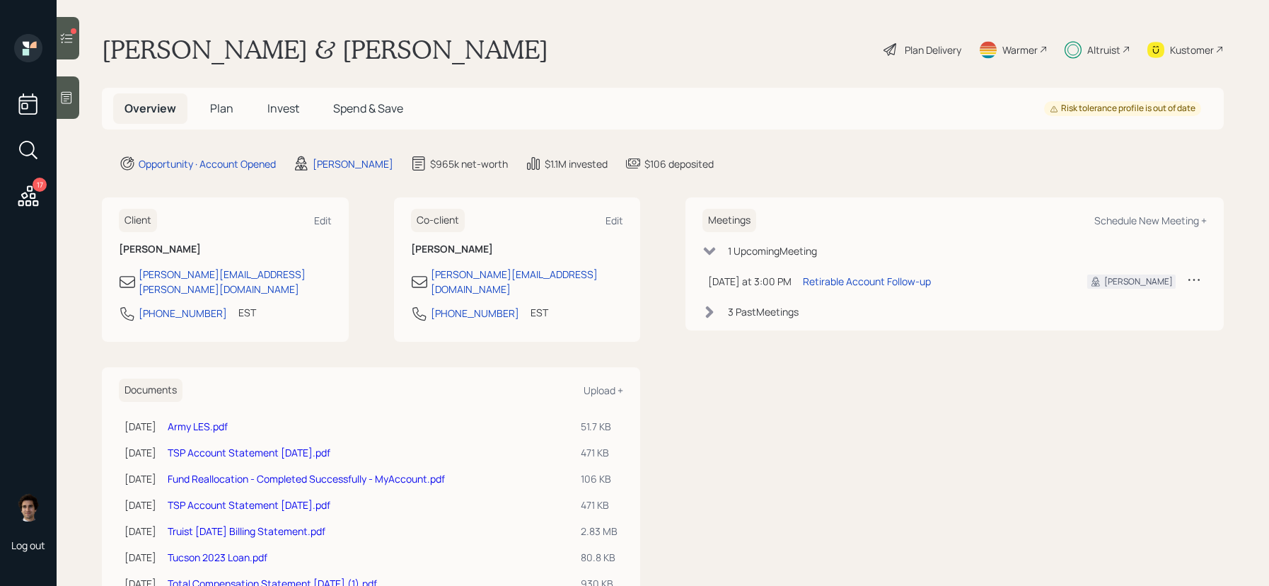
click at [293, 121] on h5 "Invest" at bounding box center [283, 108] width 54 height 30
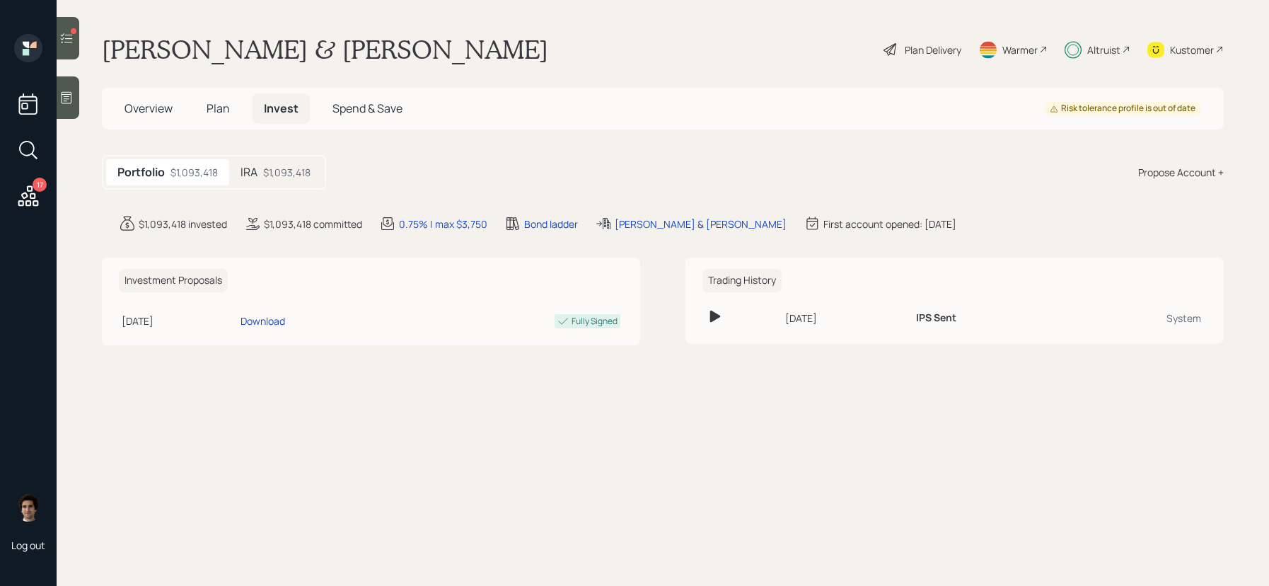
click at [287, 160] on div "IRA $1,093,418" at bounding box center [275, 172] width 93 height 26
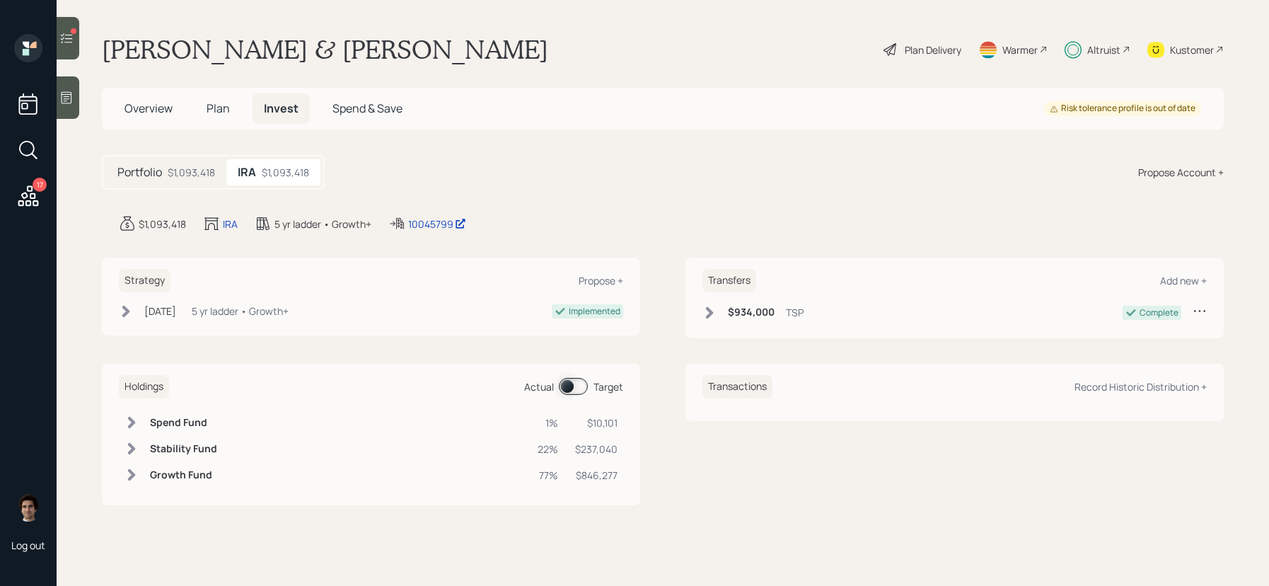
click at [572, 390] on span at bounding box center [573, 386] width 29 height 17
click at [211, 112] on span "Plan" at bounding box center [217, 108] width 23 height 16
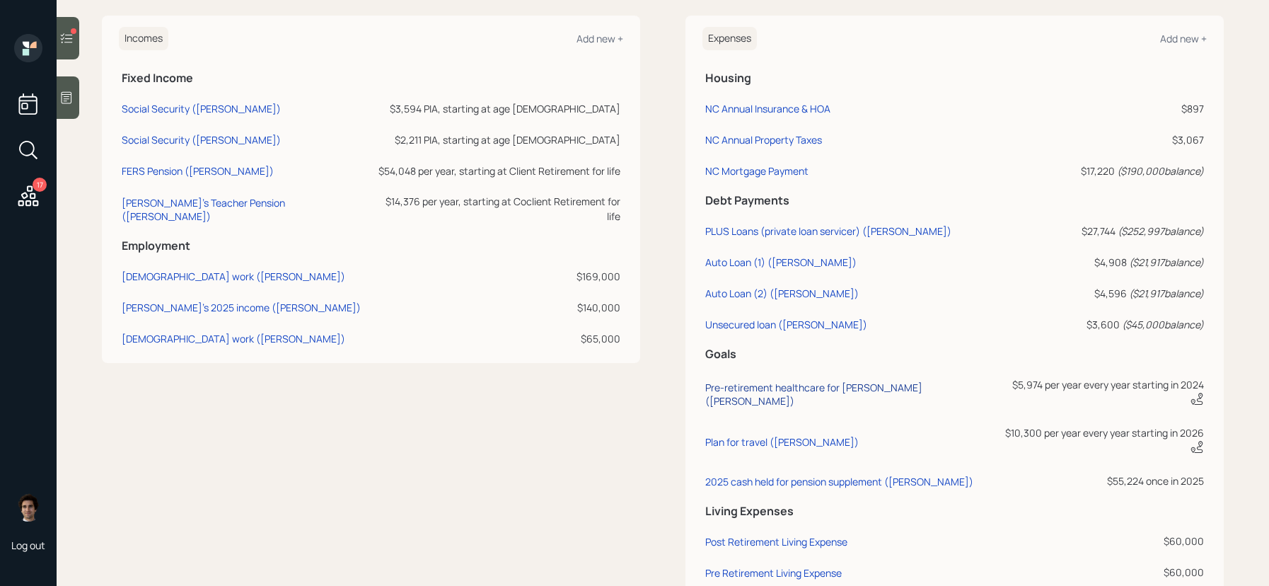
scroll to position [668, 0]
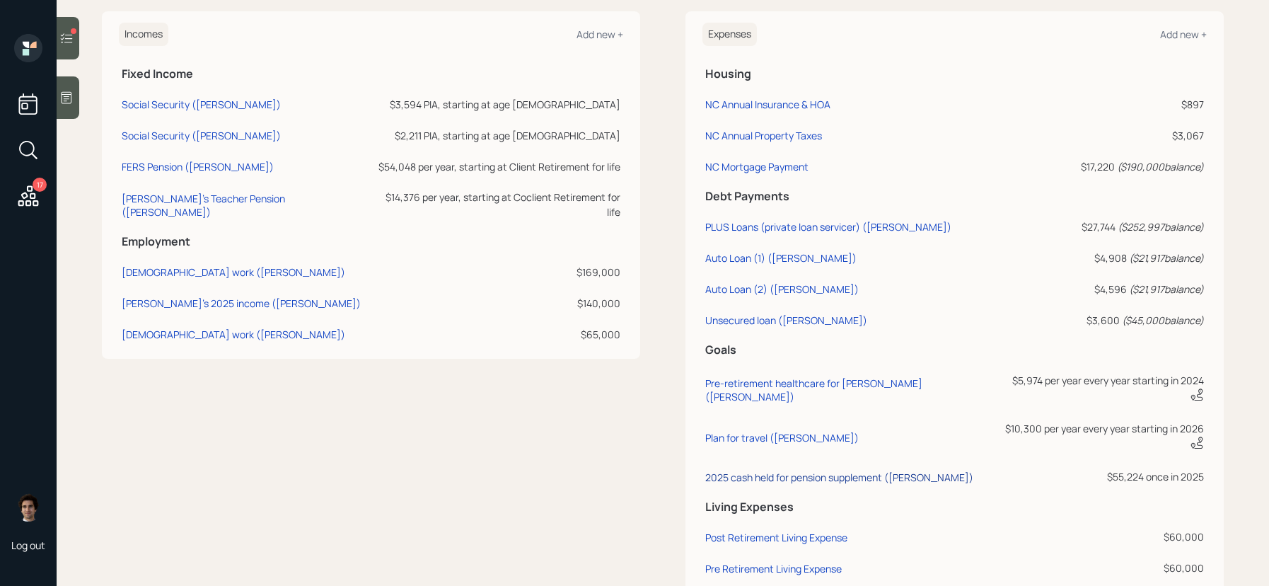
click at [830, 470] on div "2025 cash held for pension supplement (Kevin)" at bounding box center [839, 476] width 268 height 13
select select "0"
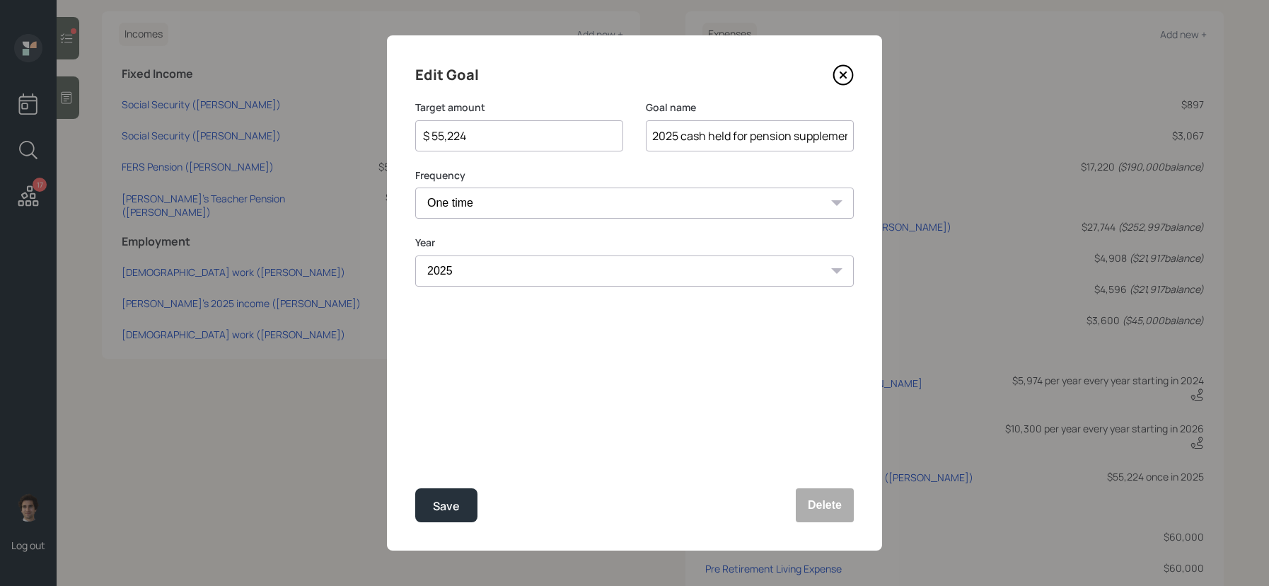
drag, startPoint x: 523, startPoint y: 144, endPoint x: 493, endPoint y: 139, distance: 30.8
click at [493, 139] on div "$ 55,224" at bounding box center [519, 135] width 208 height 31
drag, startPoint x: 493, startPoint y: 139, endPoint x: 308, endPoint y: 120, distance: 185.6
click at [308, 120] on div "Edit Goal Target amount $ 55,224 Goal name 2025 cash held for pension supplemen…" at bounding box center [634, 293] width 1269 height 586
click at [415, 488] on button "Save" at bounding box center [446, 505] width 62 height 34
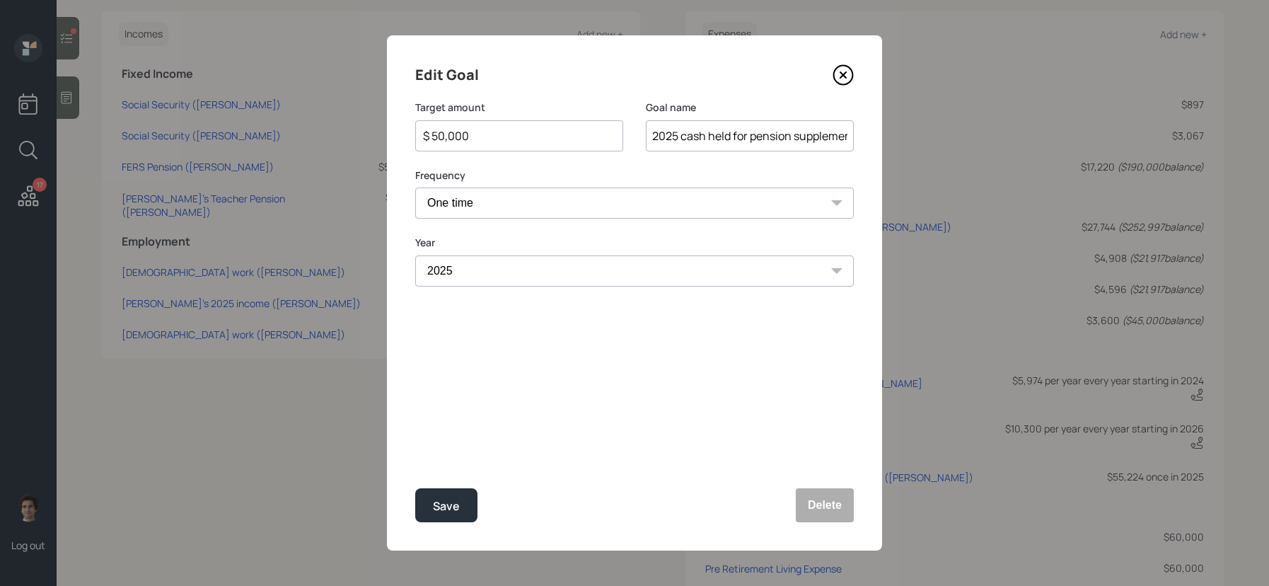
type input "$ 55,224"
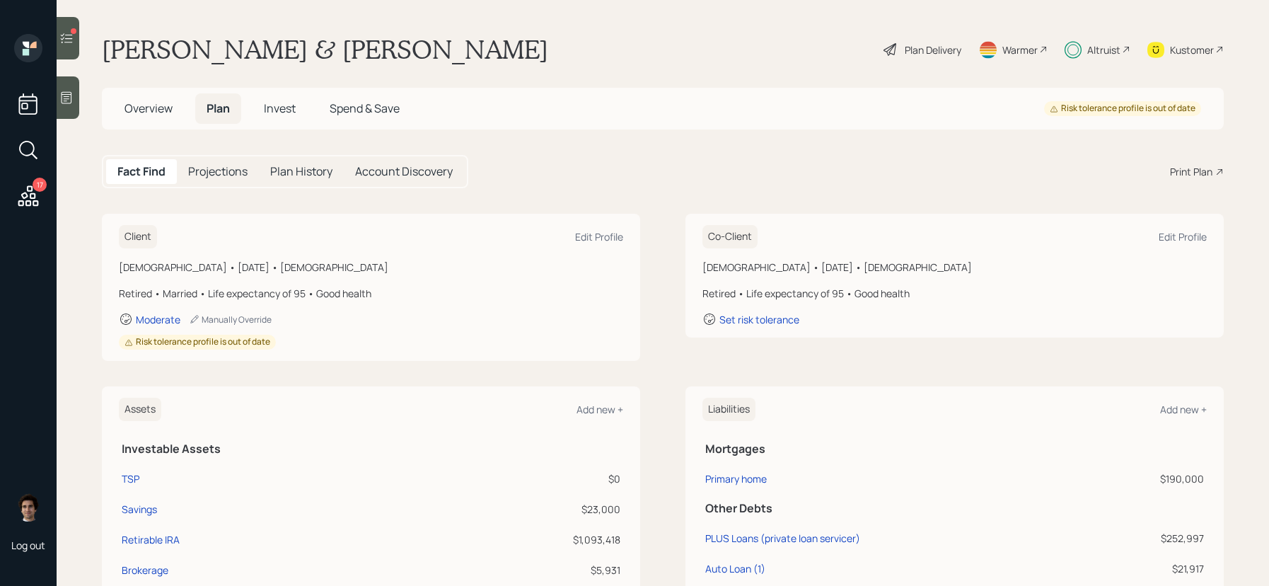
click at [299, 112] on h5 "Invest" at bounding box center [279, 108] width 54 height 30
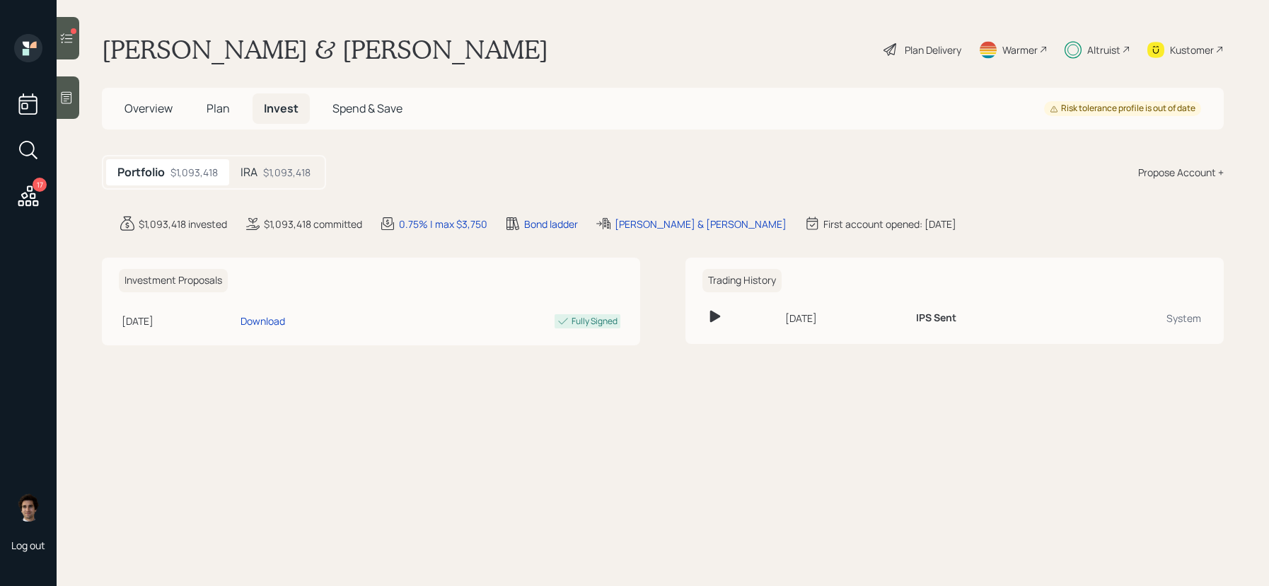
click at [266, 184] on div "IRA $1,093,418" at bounding box center [275, 172] width 93 height 26
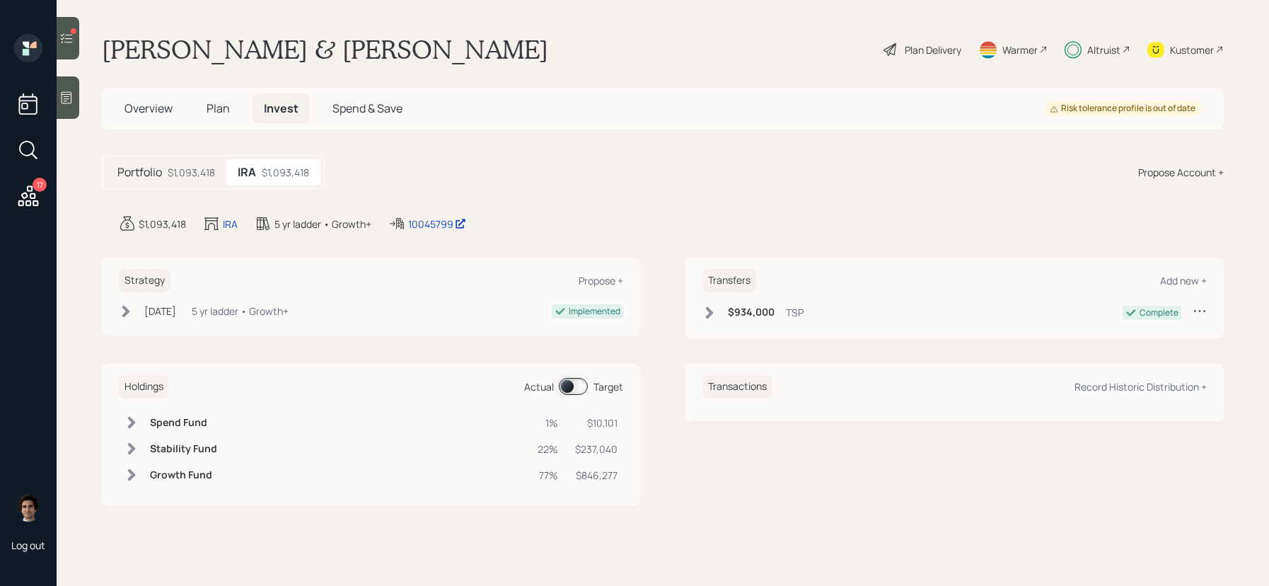
click at [563, 391] on span at bounding box center [573, 386] width 29 height 17
click at [584, 392] on span at bounding box center [573, 386] width 29 height 17
click at [595, 377] on div "Holdings Actual Target" at bounding box center [371, 386] width 504 height 23
click at [579, 389] on span at bounding box center [573, 386] width 29 height 17
click at [199, 112] on h5 "Plan" at bounding box center [218, 108] width 46 height 30
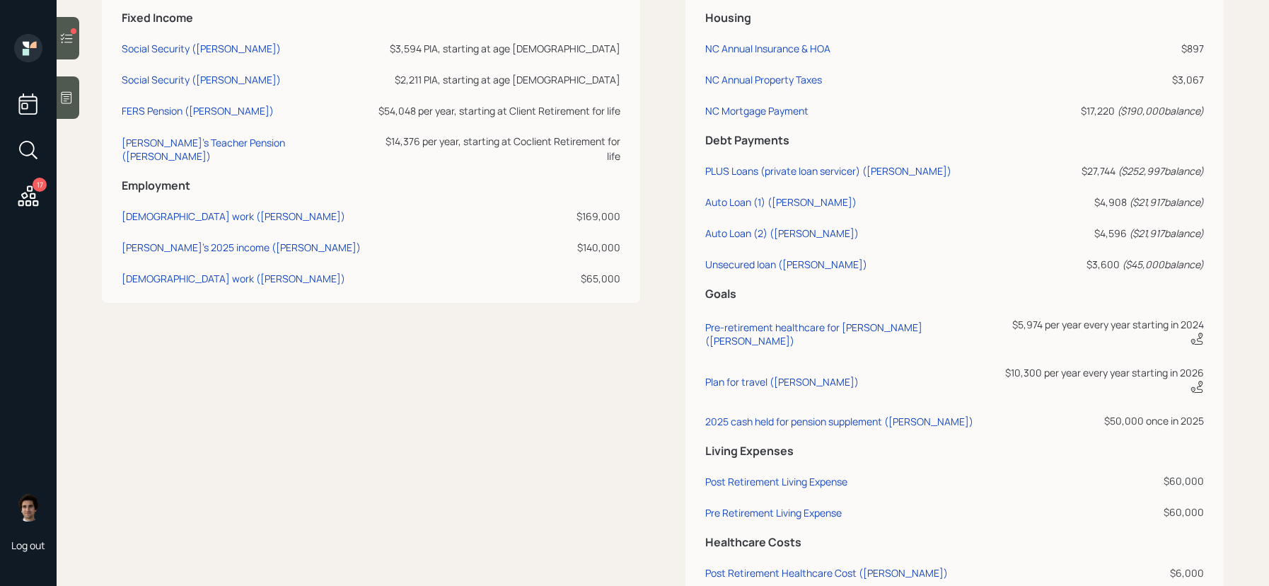
scroll to position [770, 0]
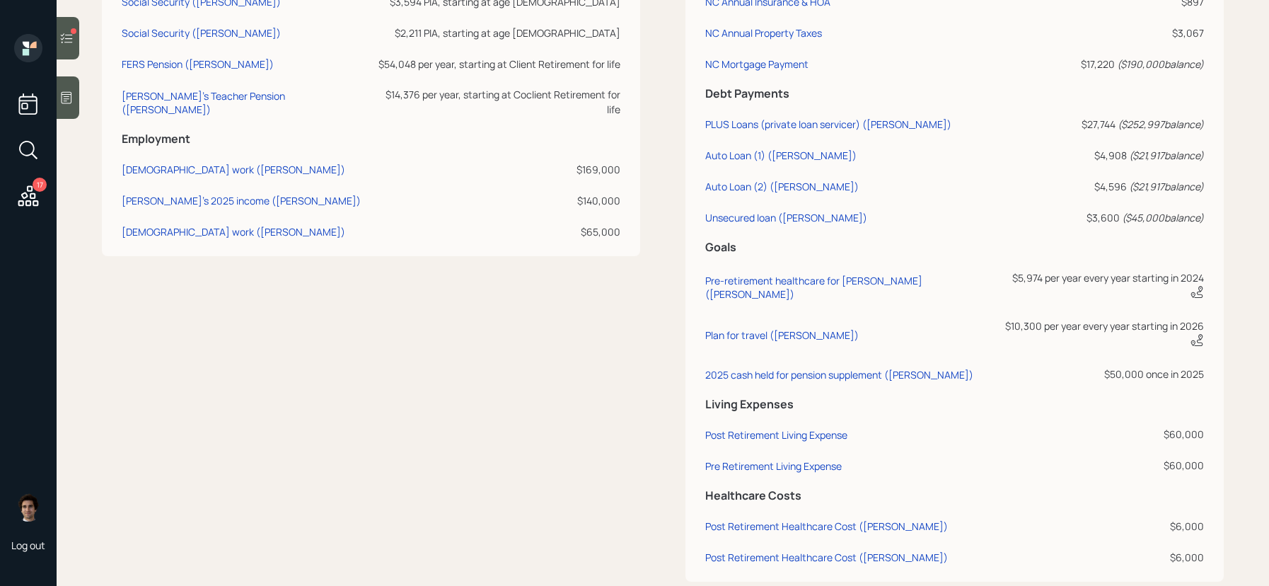
click at [883, 356] on td "2025 cash held for pension supplement (Kevin)" at bounding box center [849, 371] width 295 height 31
click at [885, 368] on div "2025 cash held for pension supplement (Kevin)" at bounding box center [839, 374] width 268 height 13
select select "0"
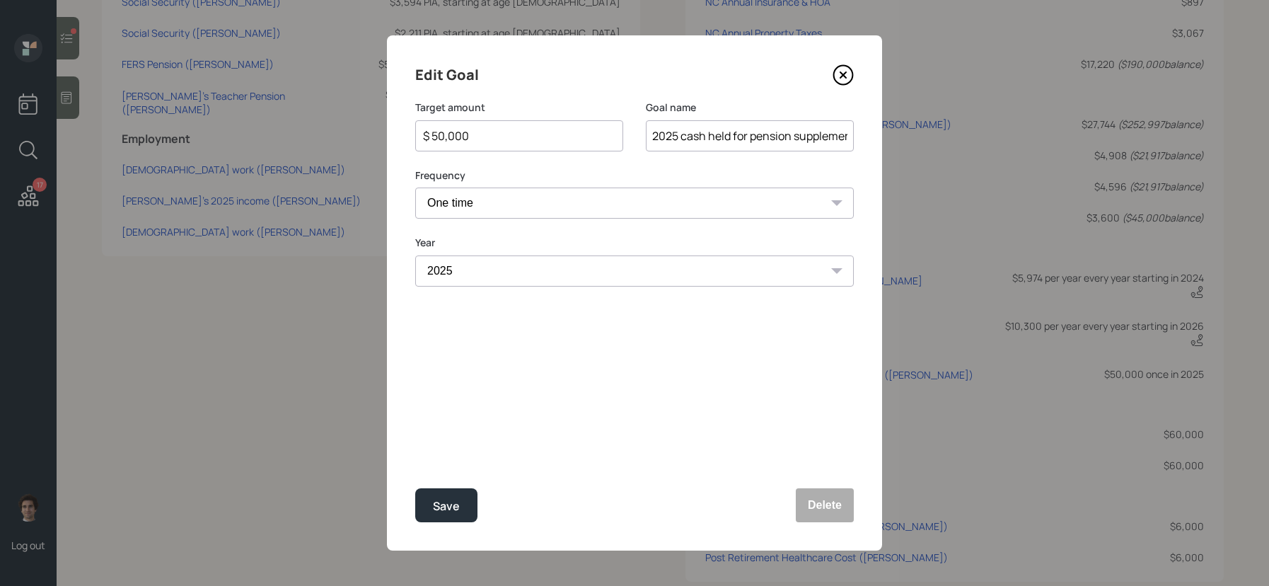
click at [518, 149] on div "$ 50,000" at bounding box center [519, 135] width 208 height 31
drag, startPoint x: 518, startPoint y: 141, endPoint x: 286, endPoint y: 132, distance: 231.4
click at [286, 132] on div "Edit Goal Target amount $ 50,000 Goal name 2025 cash held for pension supplemen…" at bounding box center [634, 293] width 1269 height 586
click at [415, 488] on button "Save" at bounding box center [446, 505] width 62 height 34
type input "$ 50,000"
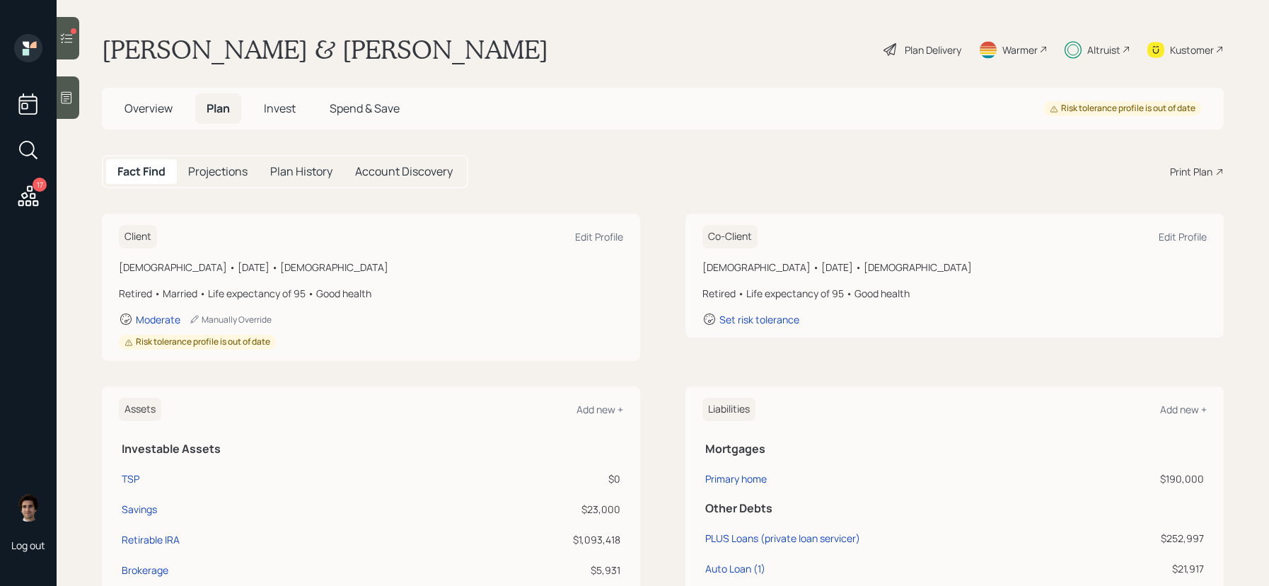
click at [288, 113] on span "Invest" at bounding box center [280, 108] width 32 height 16
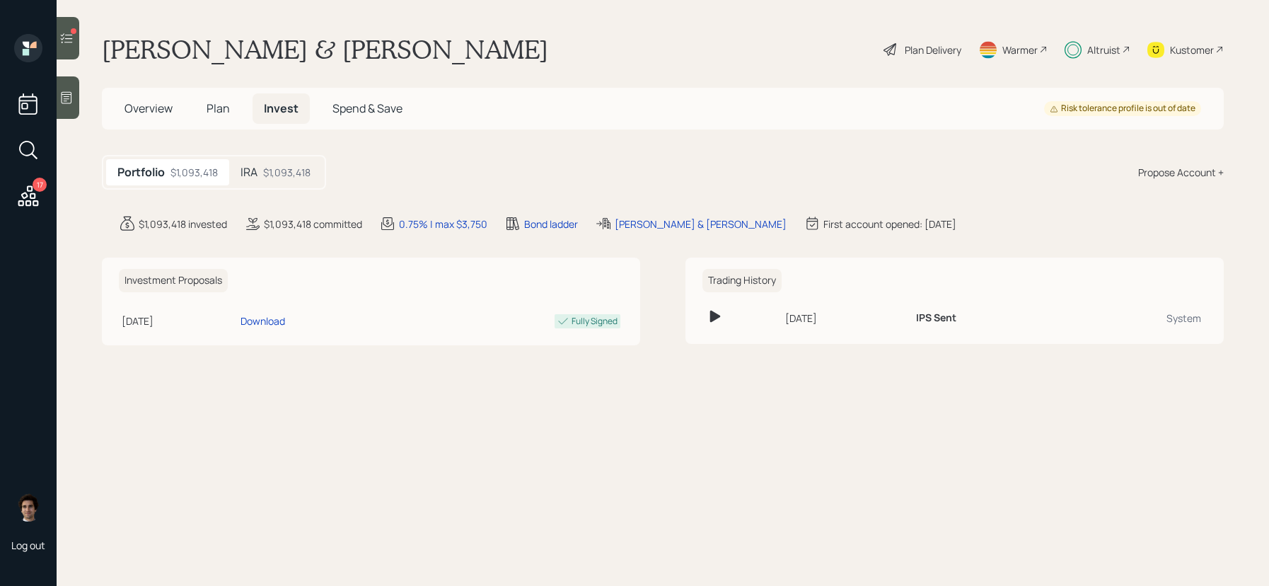
click at [277, 180] on div "IRA $1,093,418" at bounding box center [275, 172] width 93 height 26
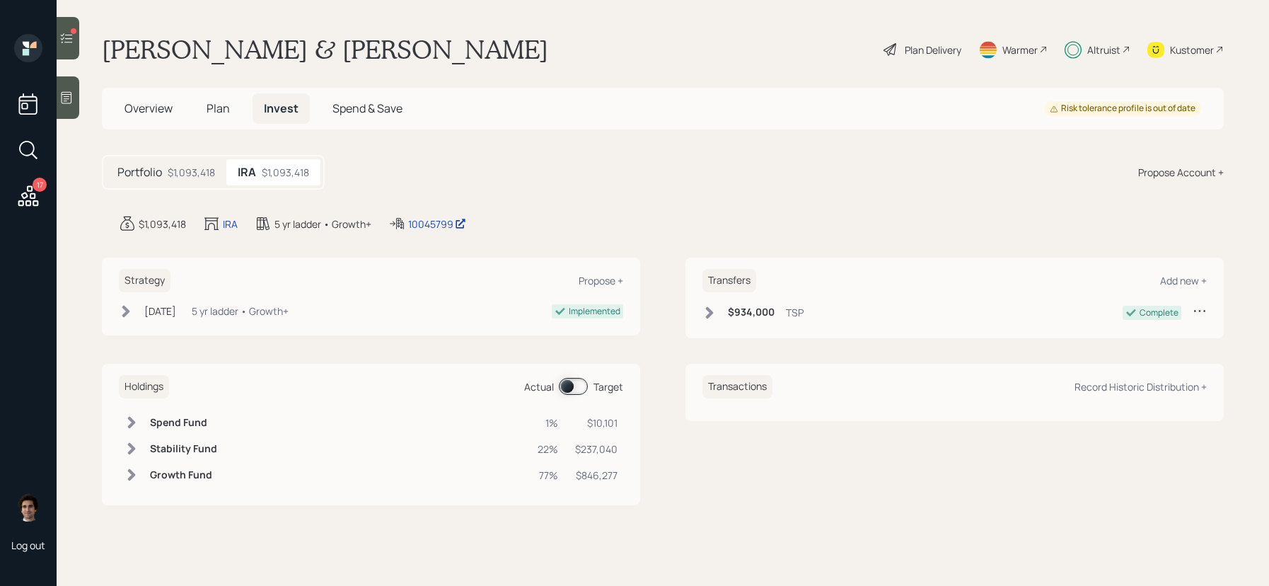
click at [565, 385] on span at bounding box center [573, 386] width 29 height 17
